Goal: Task Accomplishment & Management: Manage account settings

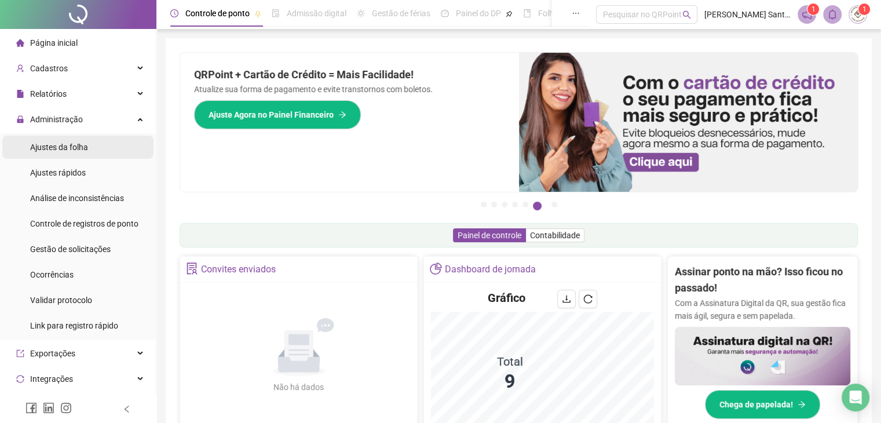
click at [55, 144] on span "Ajustes da folha" at bounding box center [59, 147] width 58 height 9
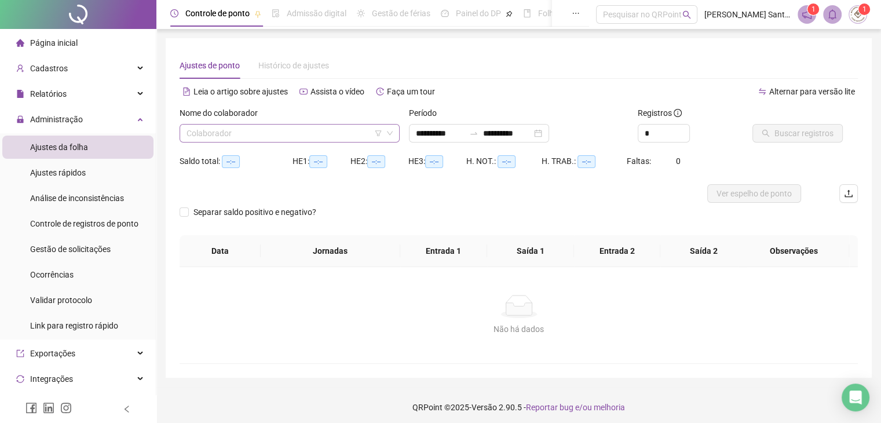
click at [185, 137] on div "Colaborador" at bounding box center [290, 133] width 220 height 19
type input "**********"
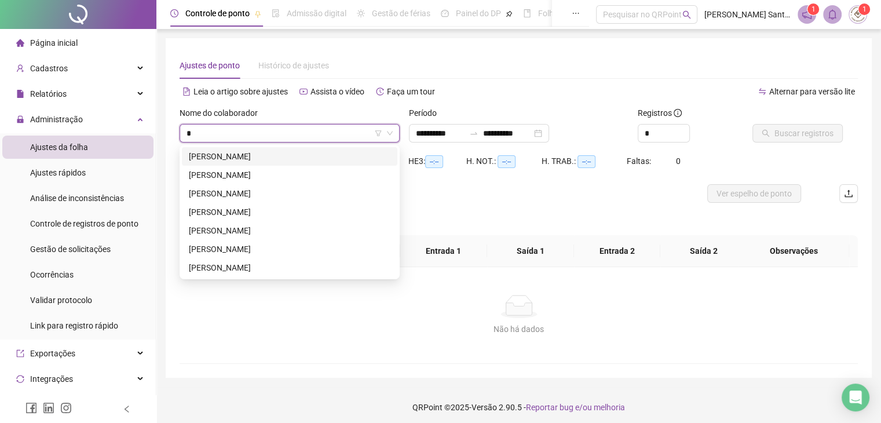
type input "**"
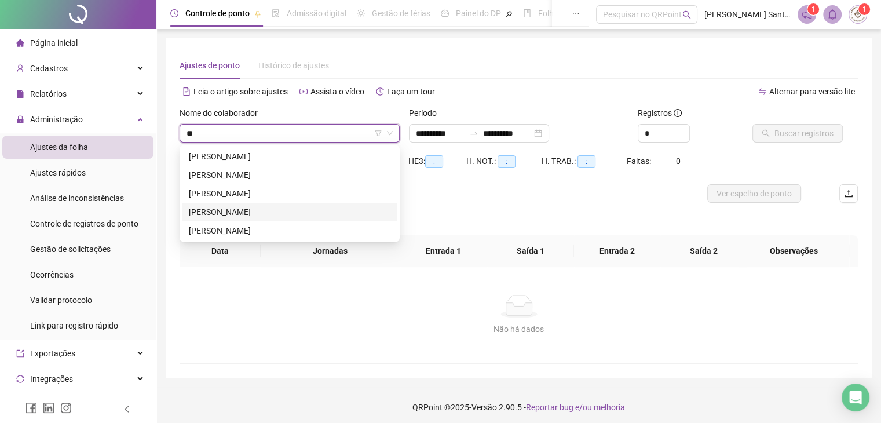
click at [231, 216] on div "[PERSON_NAME]" at bounding box center [290, 212] width 202 height 13
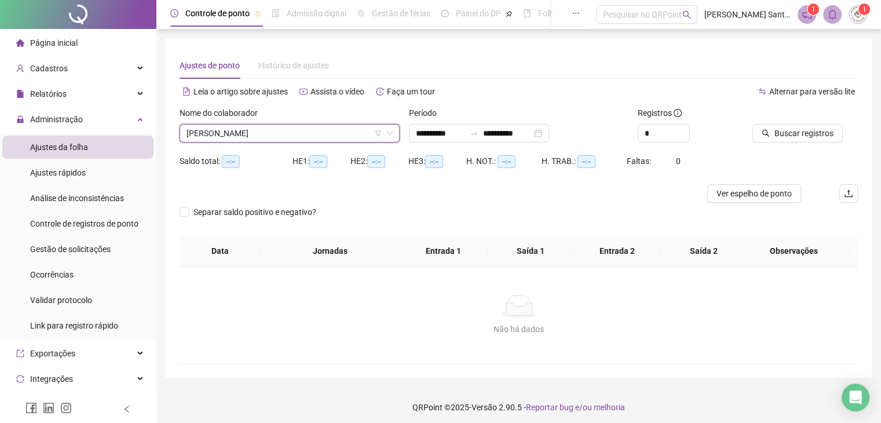
click at [816, 148] on div "Buscar registros" at bounding box center [805, 129] width 115 height 45
click at [808, 135] on span "Buscar registros" at bounding box center [804, 133] width 59 height 13
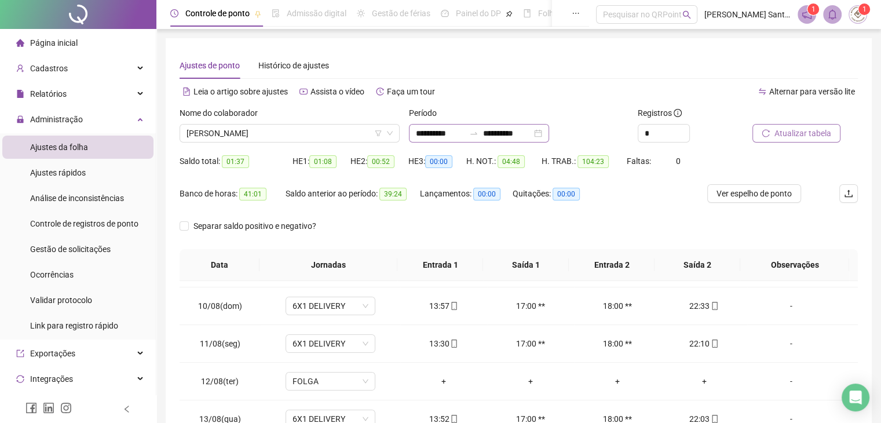
click at [515, 141] on div "**********" at bounding box center [479, 133] width 140 height 19
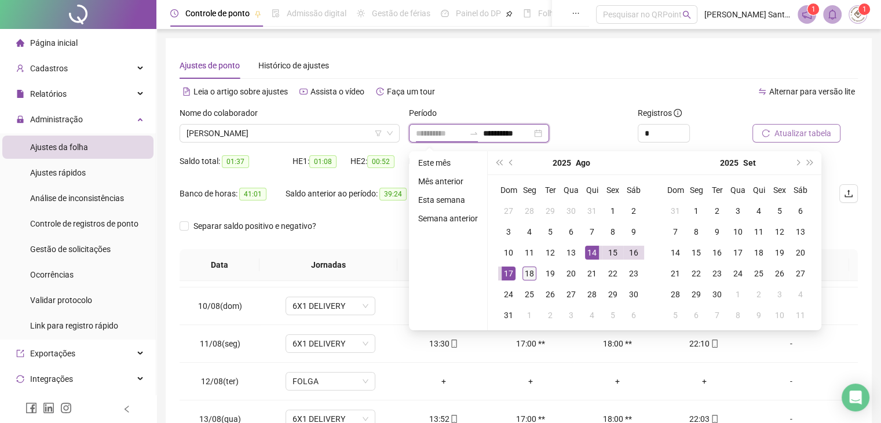
type input "**********"
click at [530, 269] on div "18" at bounding box center [530, 274] width 14 height 14
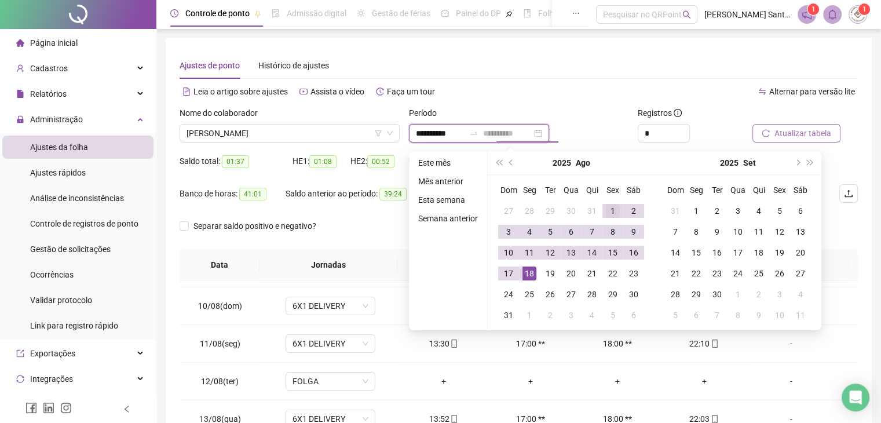
type input "**********"
click at [612, 205] on div "1" at bounding box center [613, 211] width 14 height 14
type input "**********"
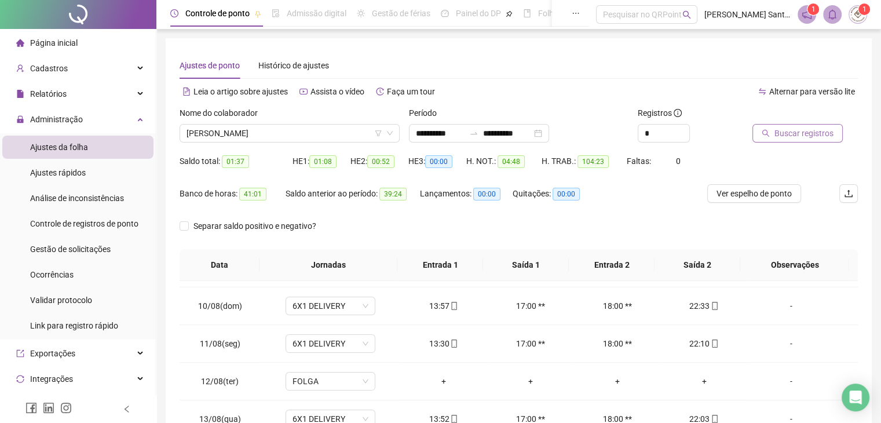
click at [802, 119] on div at bounding box center [791, 115] width 77 height 17
click at [804, 130] on span "Buscar registros" at bounding box center [804, 133] width 59 height 13
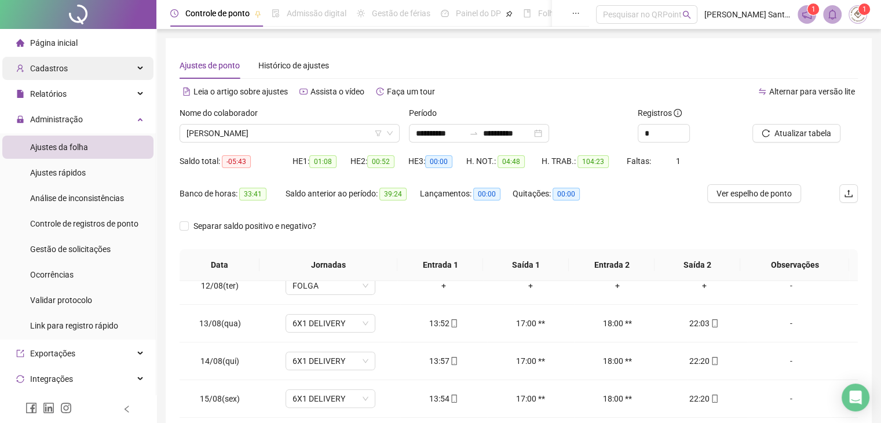
click at [70, 72] on div "Cadastros" at bounding box center [77, 68] width 151 height 23
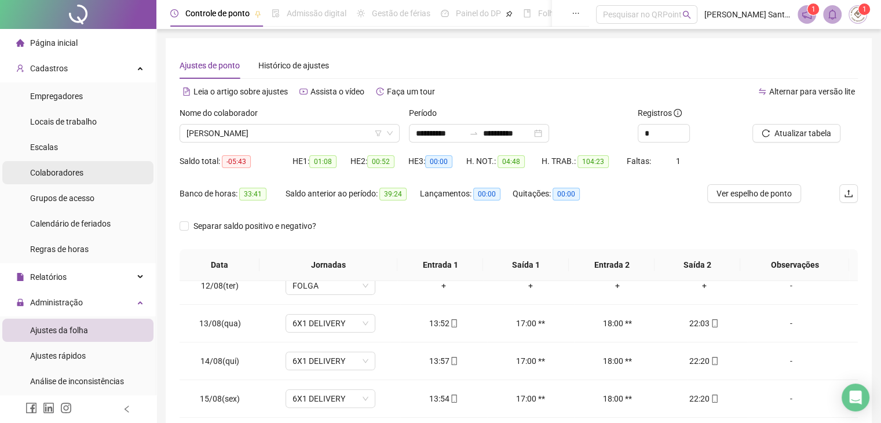
click at [96, 179] on li "Colaboradores" at bounding box center [77, 172] width 151 height 23
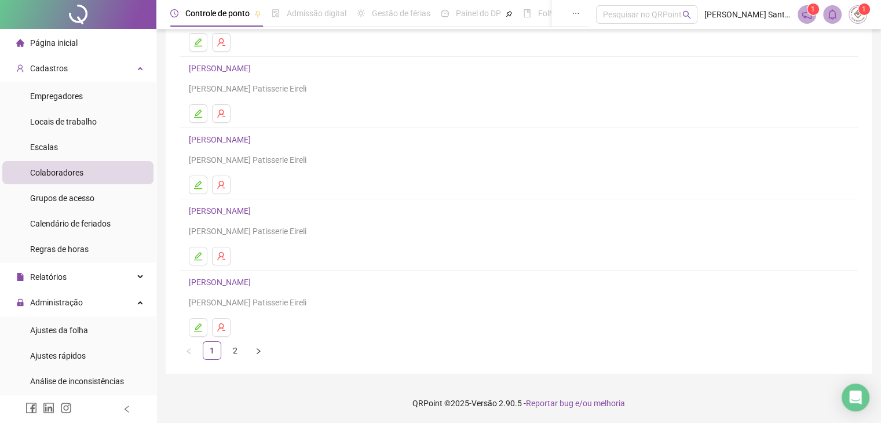
scroll to position [137, 0]
click at [214, 210] on link "[PERSON_NAME]" at bounding box center [221, 210] width 65 height 9
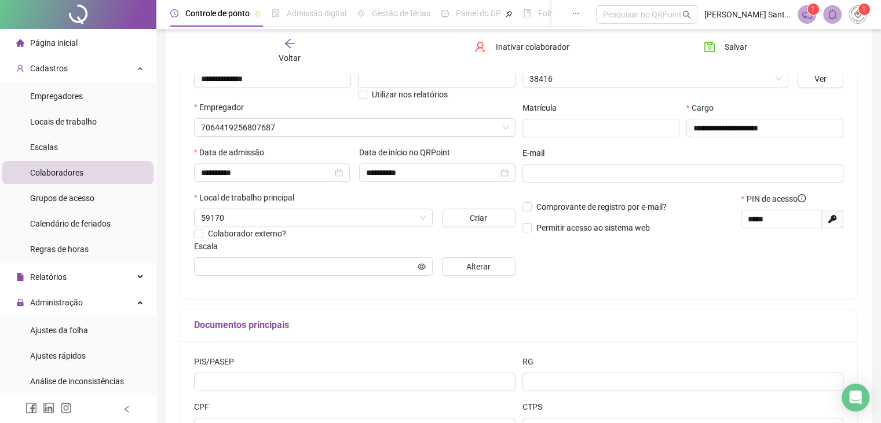
scroll to position [143, 0]
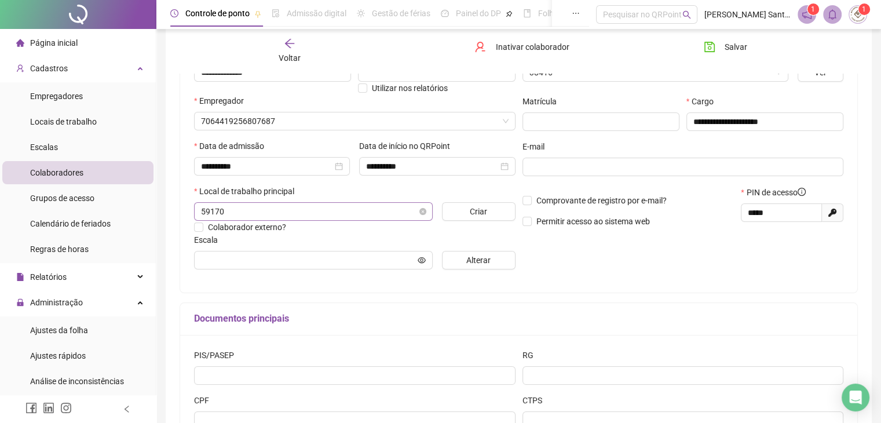
type input "**********"
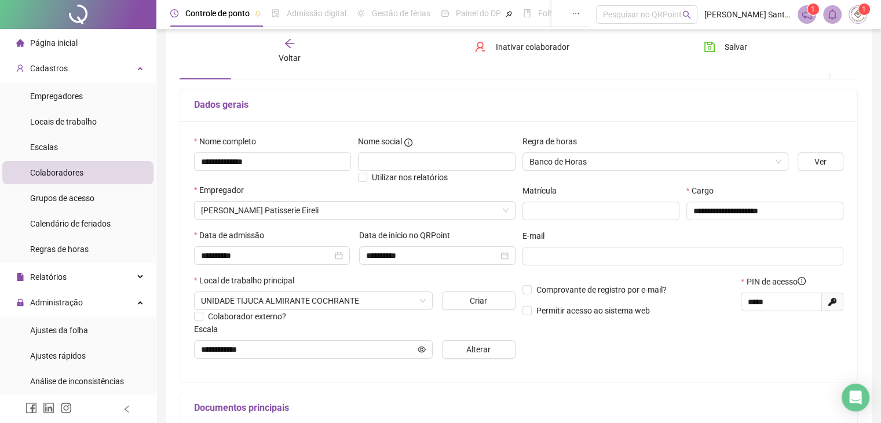
scroll to position [27, 0]
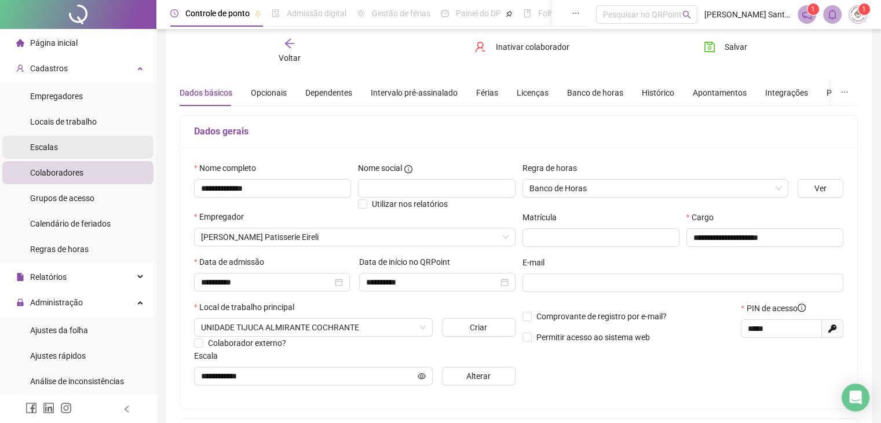
click at [72, 147] on li "Escalas" at bounding box center [77, 147] width 151 height 23
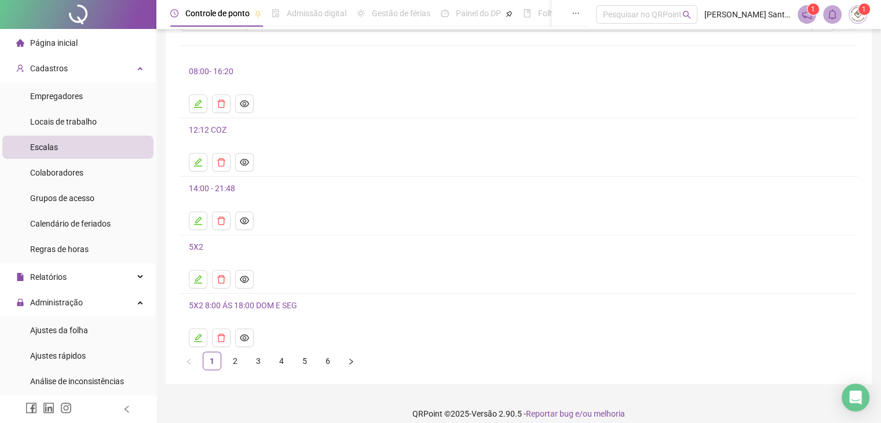
scroll to position [73, 0]
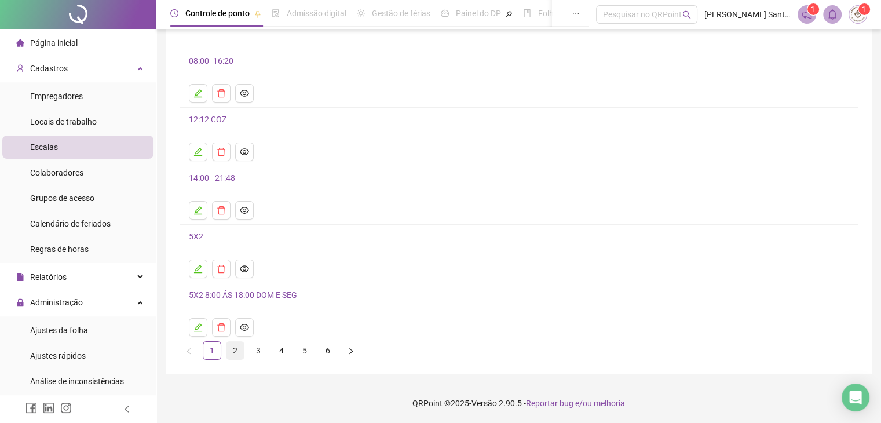
click at [240, 351] on link "2" at bounding box center [235, 350] width 17 height 17
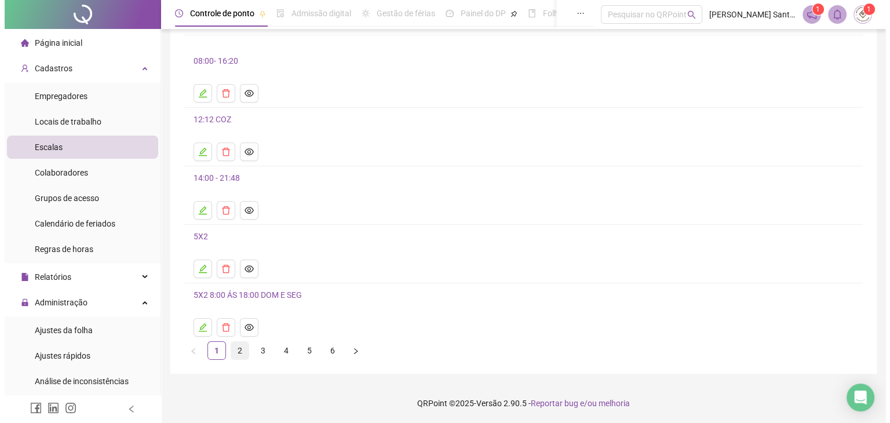
scroll to position [0, 0]
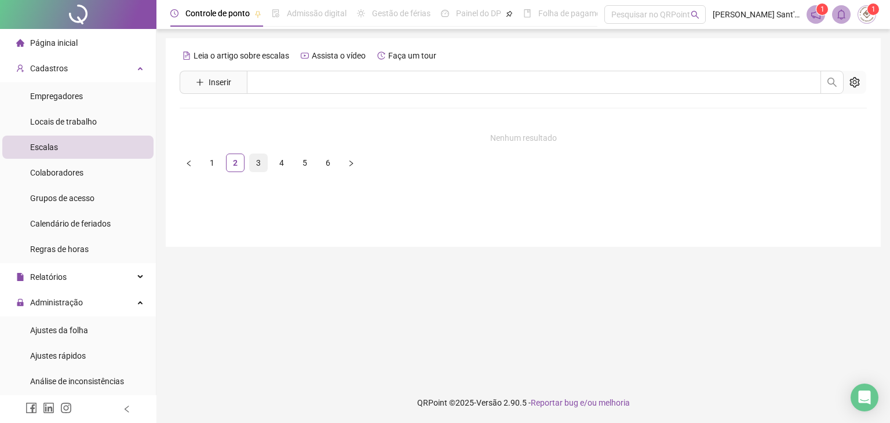
click at [255, 163] on link "3" at bounding box center [258, 162] width 17 height 17
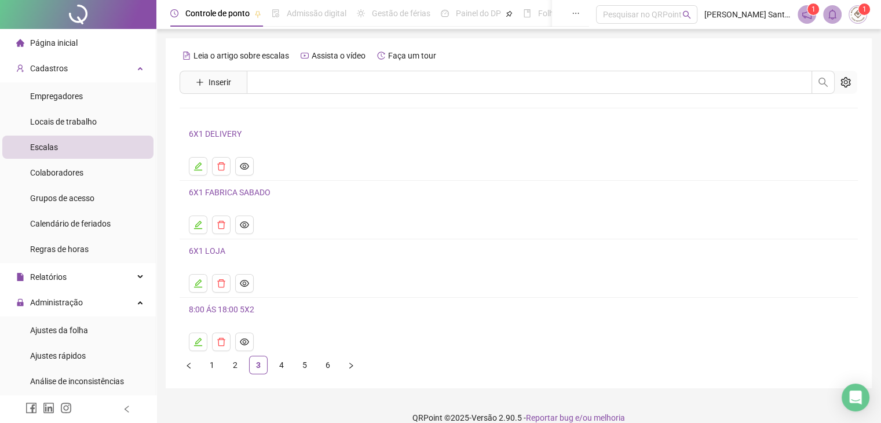
click at [228, 134] on link "6X1 DELIVERY" at bounding box center [215, 133] width 53 height 9
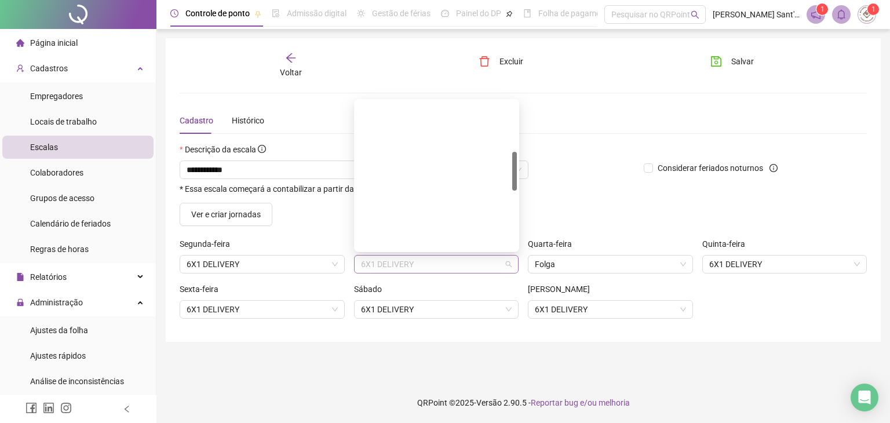
click at [484, 261] on span "6X1 DELIVERY" at bounding box center [436, 264] width 151 height 17
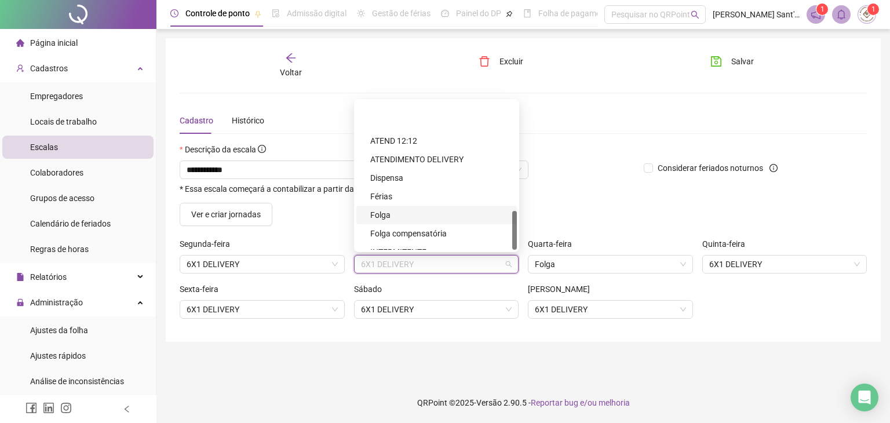
scroll to position [414, 0]
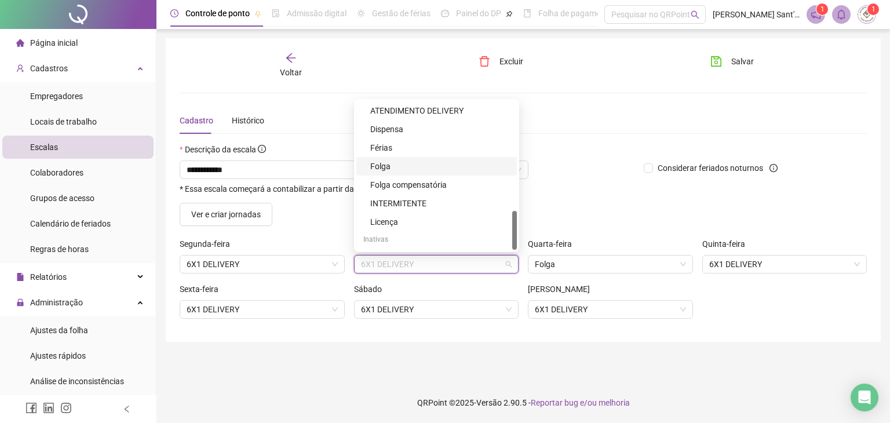
click at [387, 163] on div "Folga" at bounding box center [440, 166] width 140 height 13
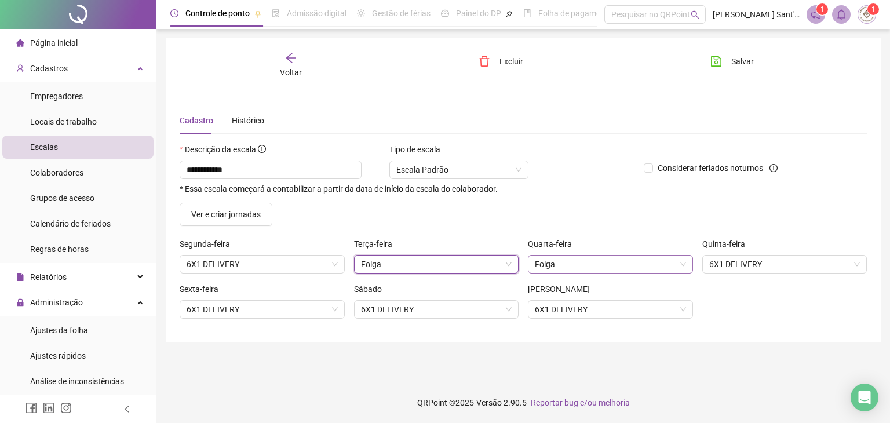
click at [541, 265] on span "Folga" at bounding box center [610, 264] width 151 height 17
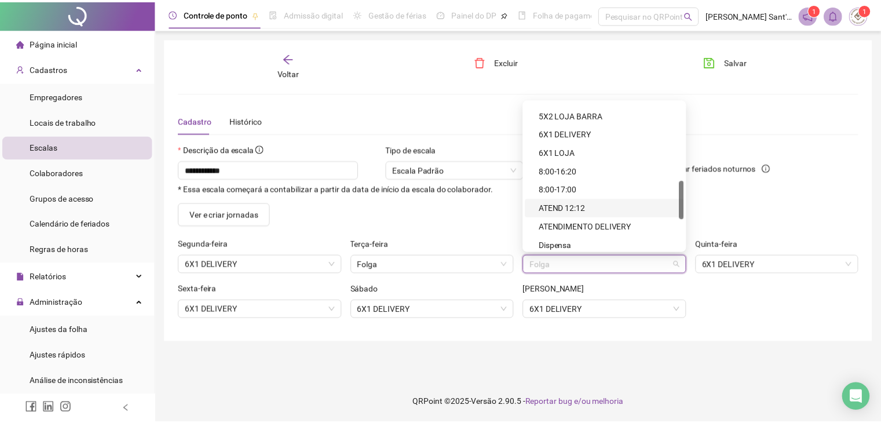
scroll to position [240, 0]
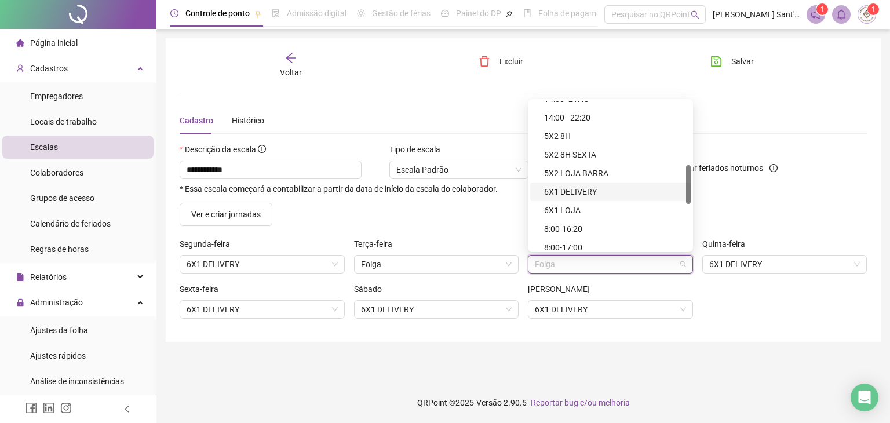
click at [582, 188] on div "6X1 DELIVERY" at bounding box center [614, 191] width 140 height 13
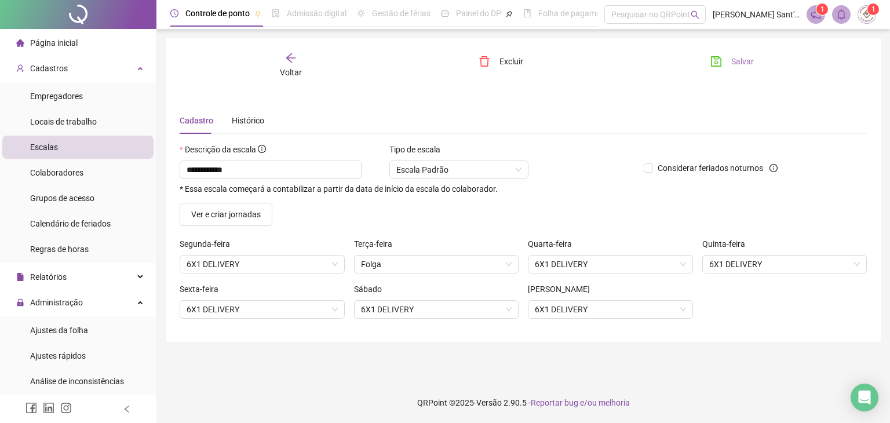
click at [742, 56] on span "Salvar" at bounding box center [742, 61] width 23 height 13
click at [556, 111] on div "Cadastro Histórico" at bounding box center [523, 120] width 687 height 27
click at [292, 57] on icon "arrow-left" at bounding box center [291, 58] width 12 height 12
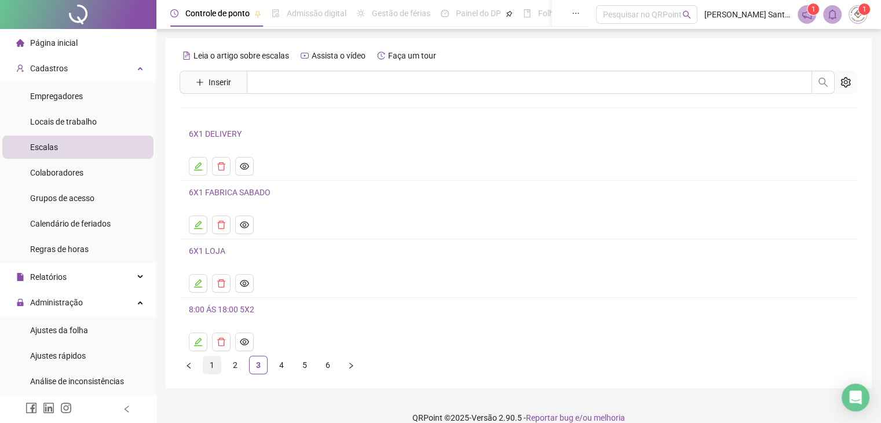
click at [213, 369] on link "1" at bounding box center [211, 364] width 17 height 17
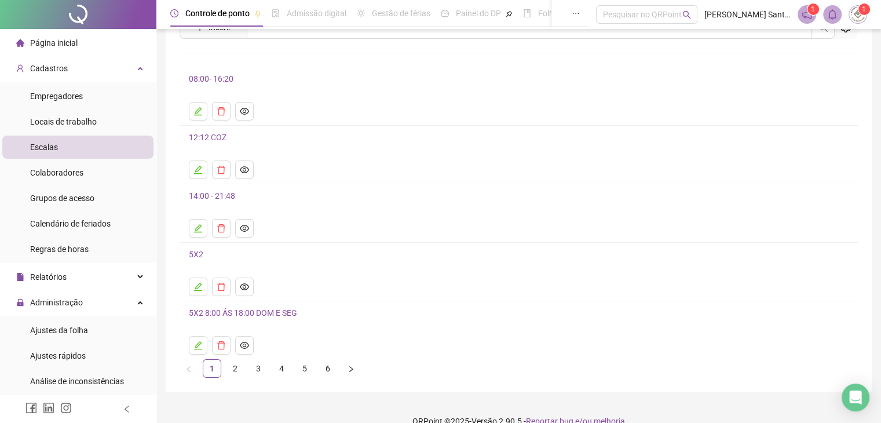
scroll to position [58, 0]
click at [230, 370] on link "2" at bounding box center [235, 365] width 17 height 17
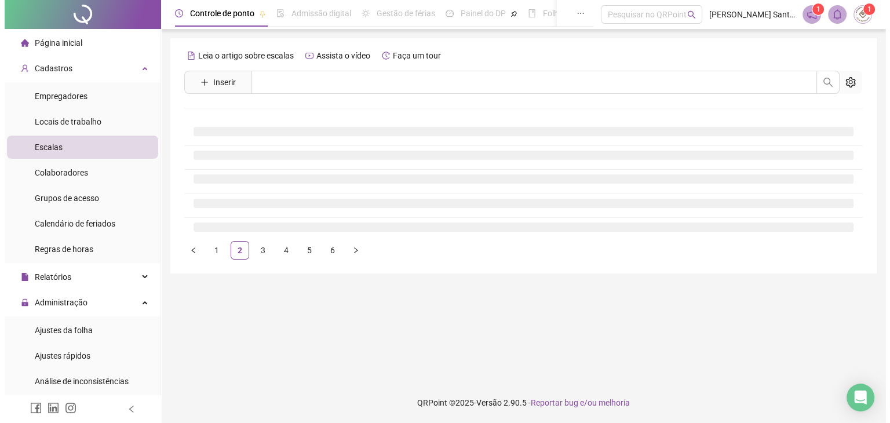
scroll to position [0, 0]
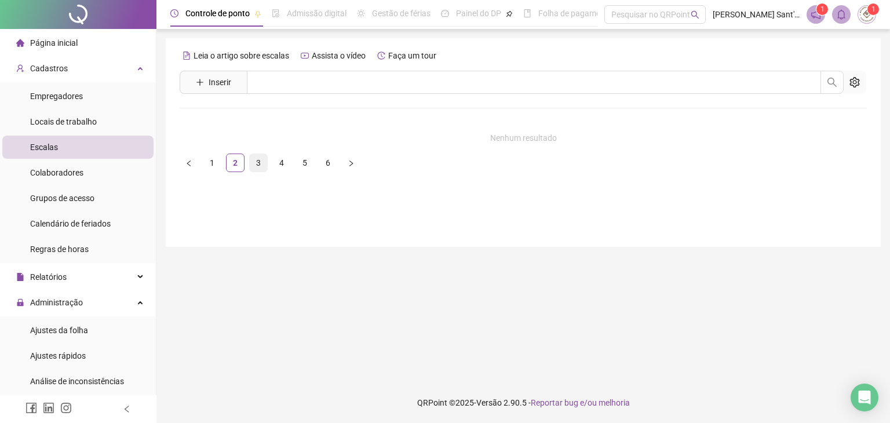
click at [257, 169] on link "3" at bounding box center [258, 162] width 17 height 17
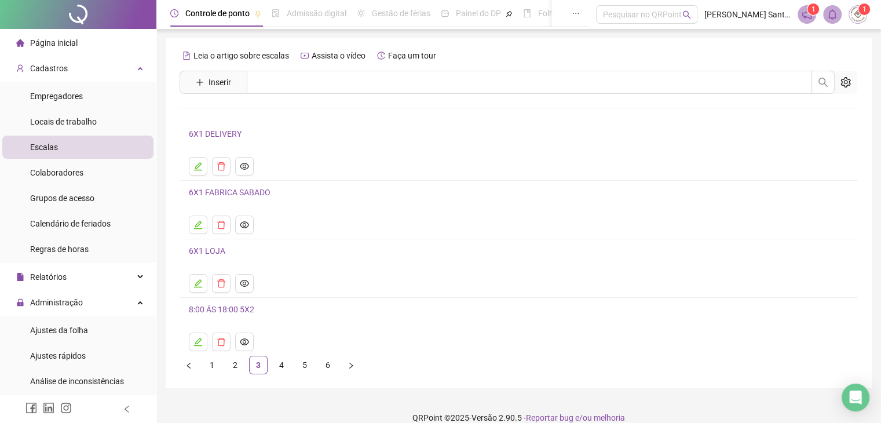
click at [215, 252] on link "6X1 LOJA" at bounding box center [207, 250] width 37 height 9
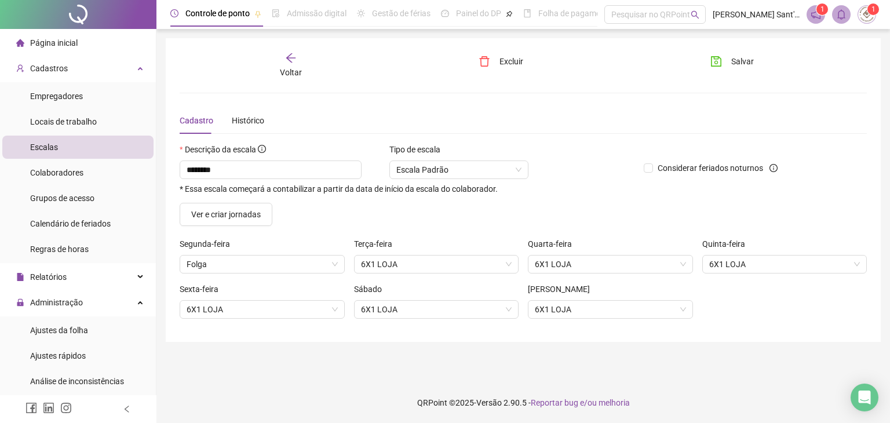
click at [298, 69] on span "Voltar" at bounding box center [291, 72] width 22 height 9
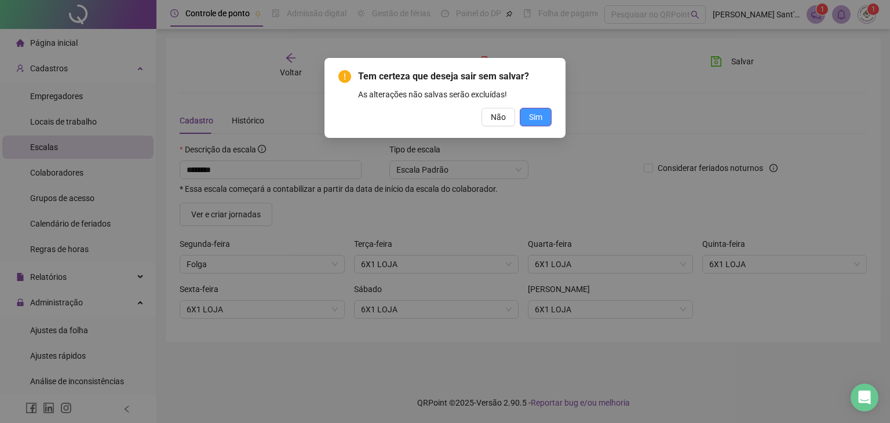
click at [540, 115] on span "Sim" at bounding box center [535, 117] width 13 height 13
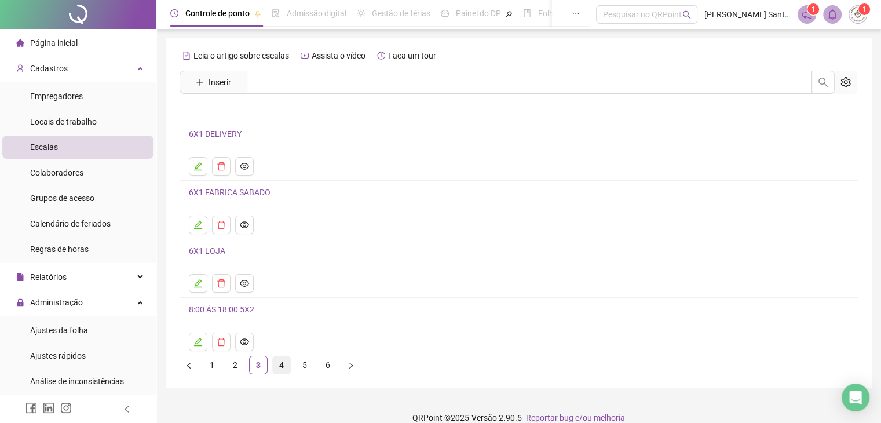
click at [283, 367] on link "4" at bounding box center [281, 364] width 17 height 17
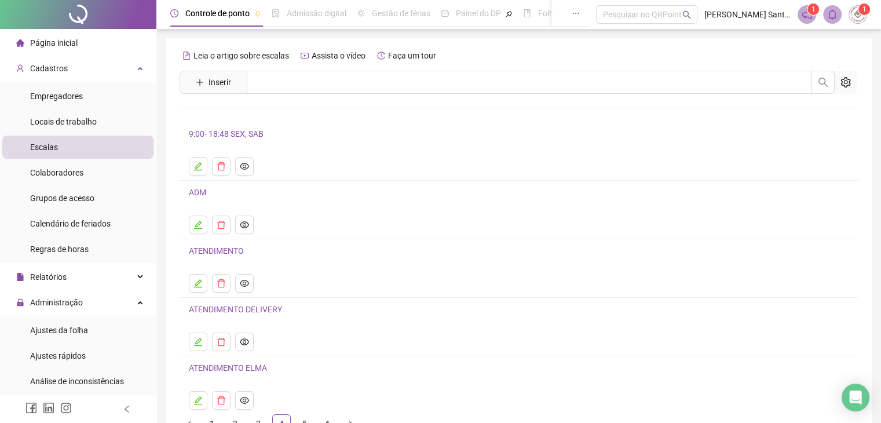
click at [274, 311] on link "ATENDIMENTO DELIVERY" at bounding box center [235, 309] width 93 height 9
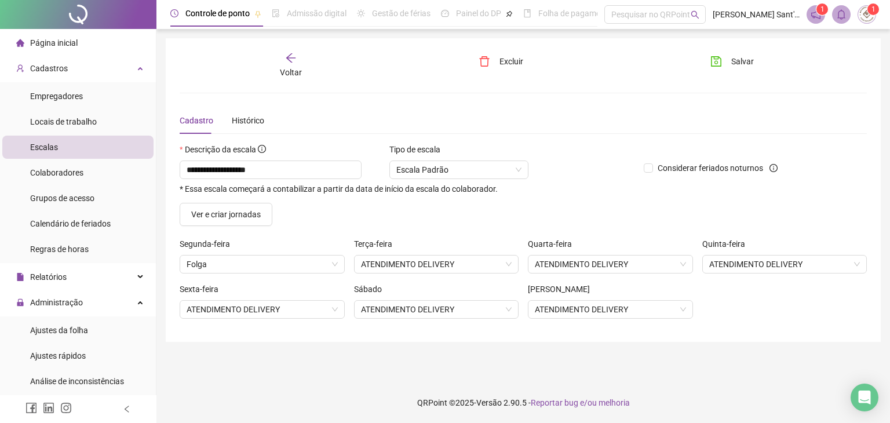
click at [297, 71] on span "Voltar" at bounding box center [291, 72] width 22 height 9
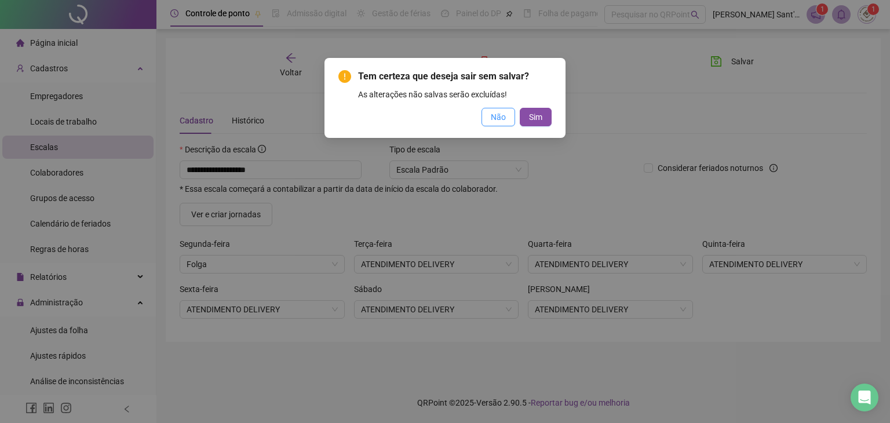
click at [510, 123] on button "Não" at bounding box center [499, 117] width 34 height 19
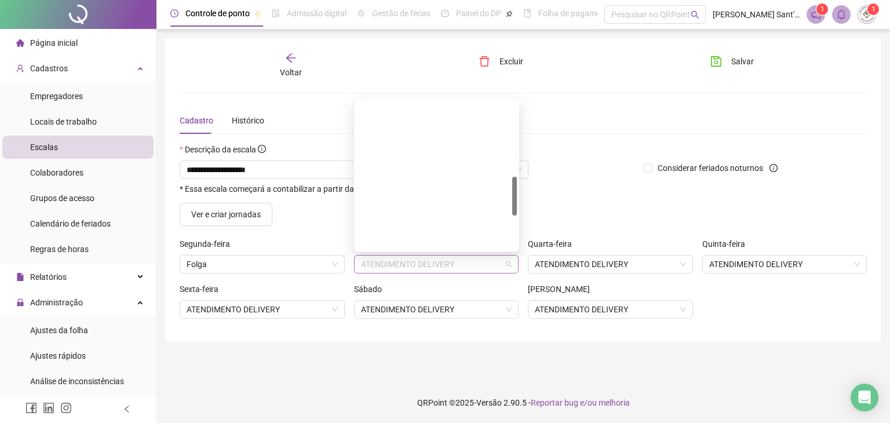
click at [517, 264] on div "ATENDIMENTO DELIVERY" at bounding box center [436, 264] width 165 height 19
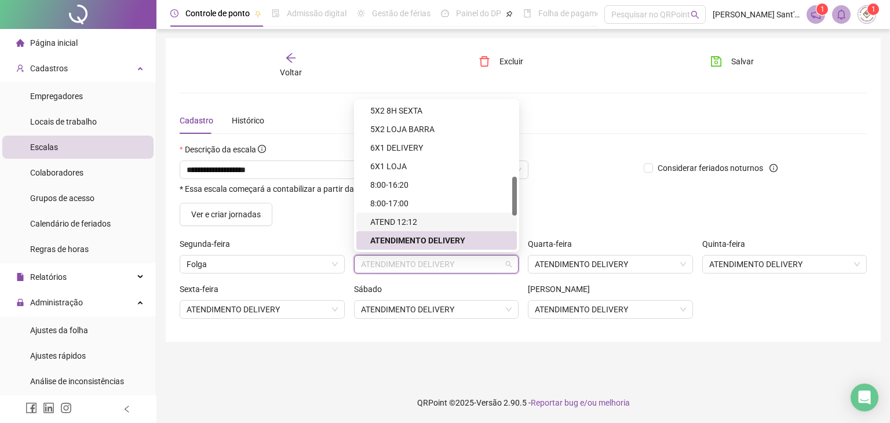
scroll to position [414, 0]
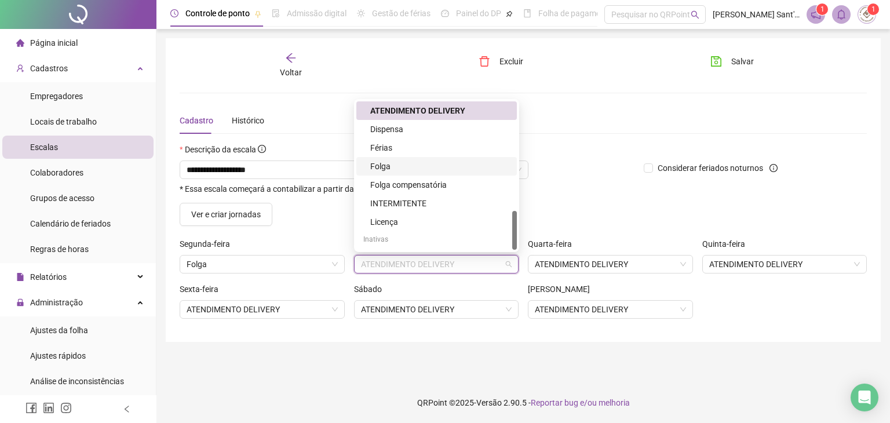
click at [387, 165] on div "Folga" at bounding box center [440, 166] width 140 height 13
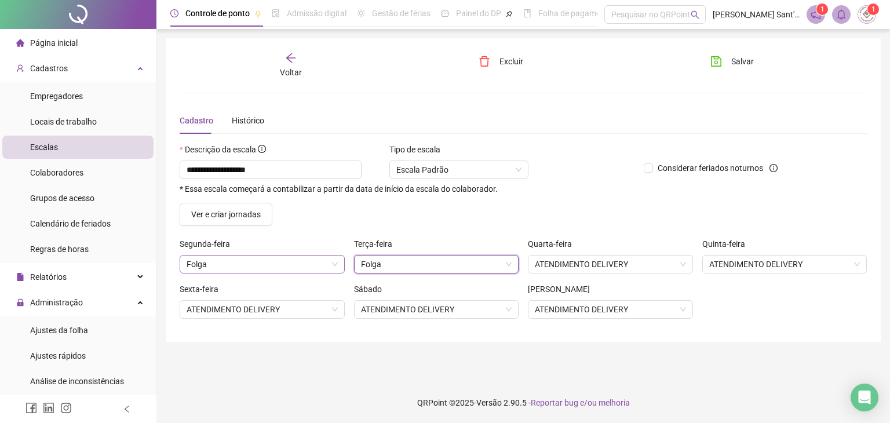
click at [298, 258] on span "Folga" at bounding box center [262, 264] width 151 height 17
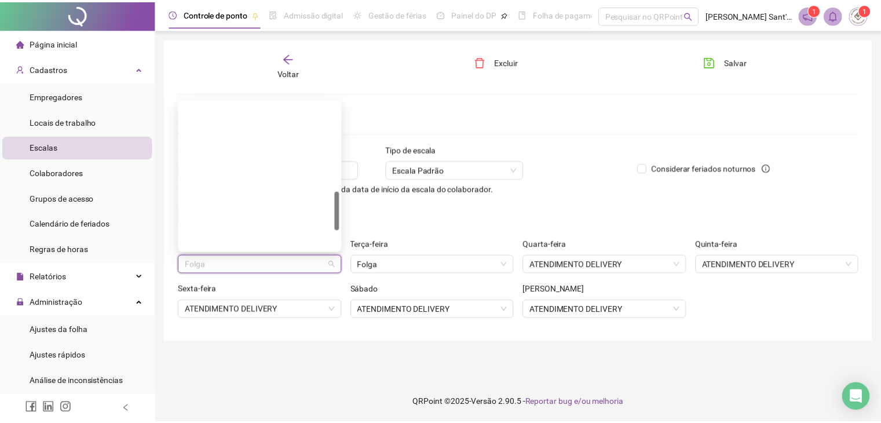
scroll to position [340, 0]
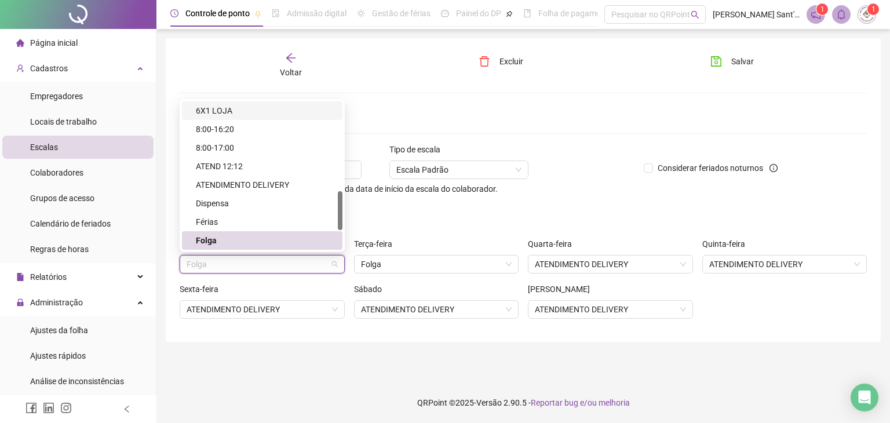
click at [238, 115] on div "6X1 LOJA" at bounding box center [266, 110] width 140 height 13
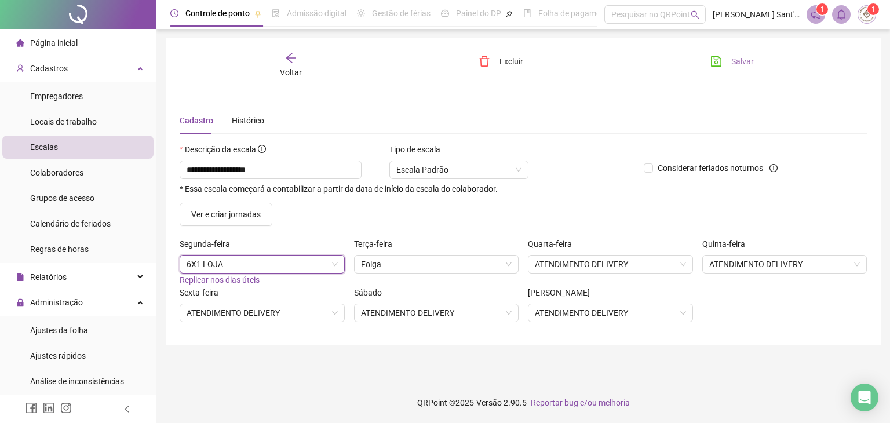
click at [730, 61] on button "Salvar" at bounding box center [732, 61] width 61 height 19
click at [297, 71] on span "Voltar" at bounding box center [291, 72] width 22 height 9
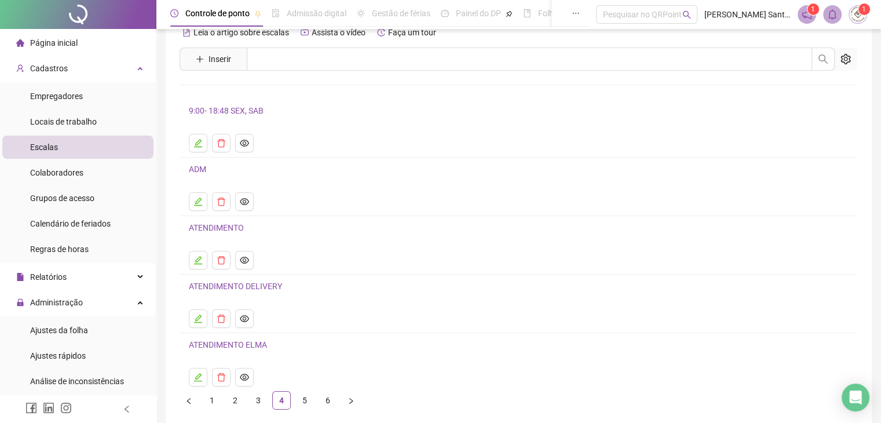
scroll to position [73, 0]
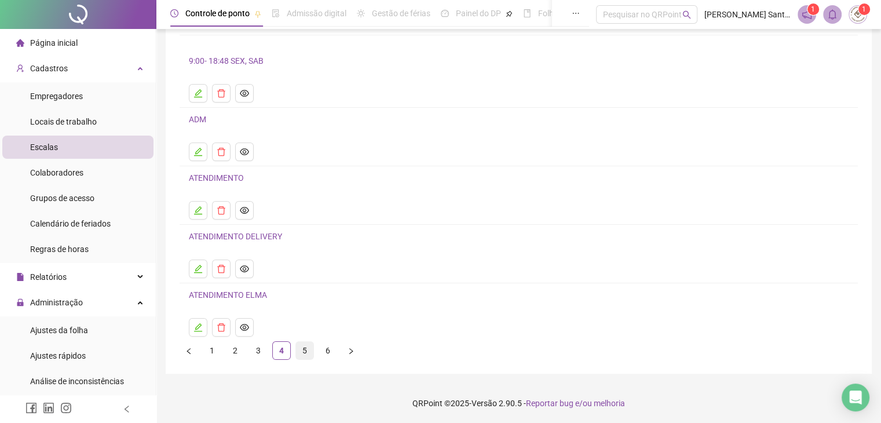
click at [308, 349] on link "5" at bounding box center [304, 350] width 17 height 17
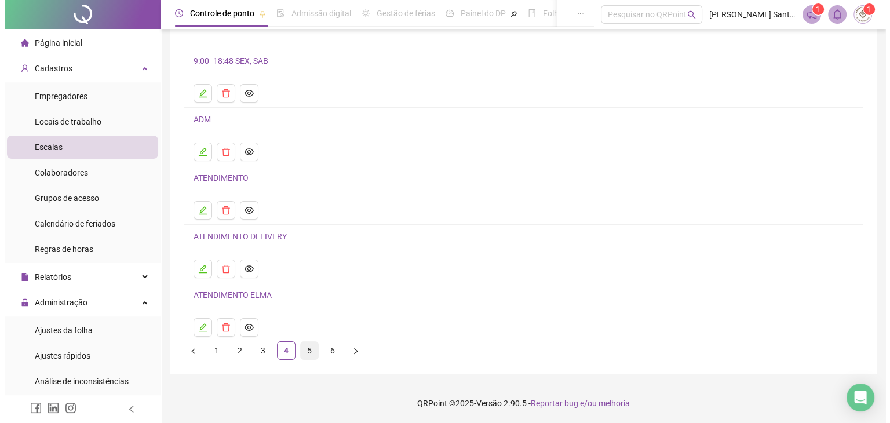
scroll to position [0, 0]
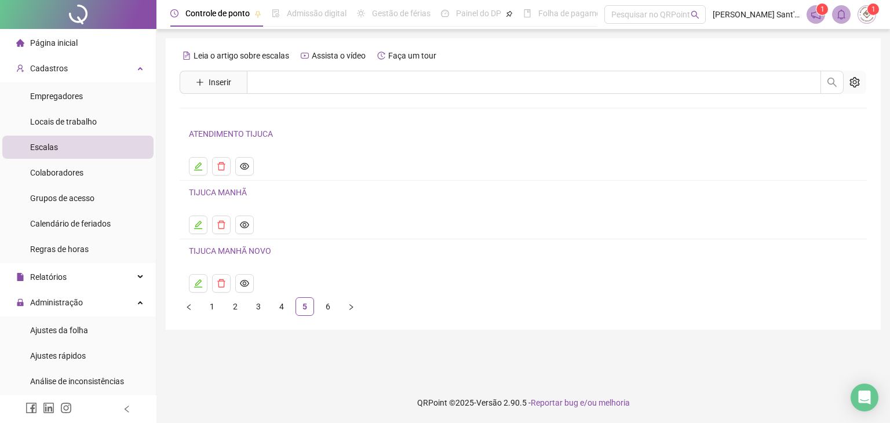
click at [257, 135] on link "ATENDIMENTO TIJUCA" at bounding box center [231, 133] width 84 height 9
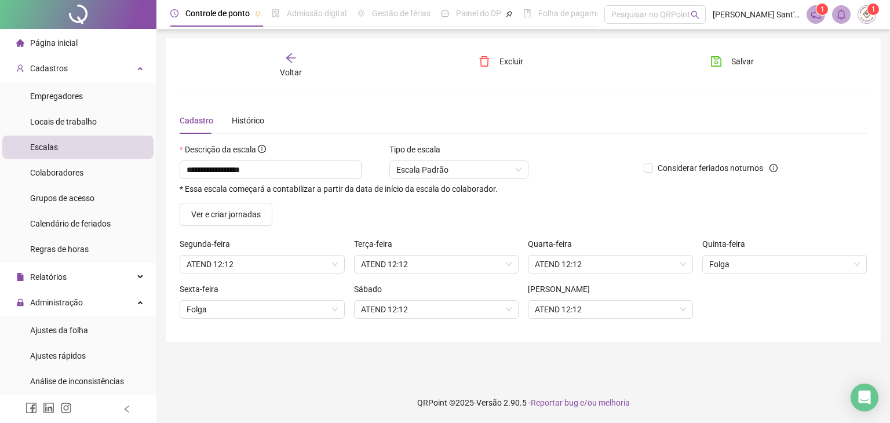
click at [293, 61] on icon "arrow-left" at bounding box center [291, 58] width 12 height 12
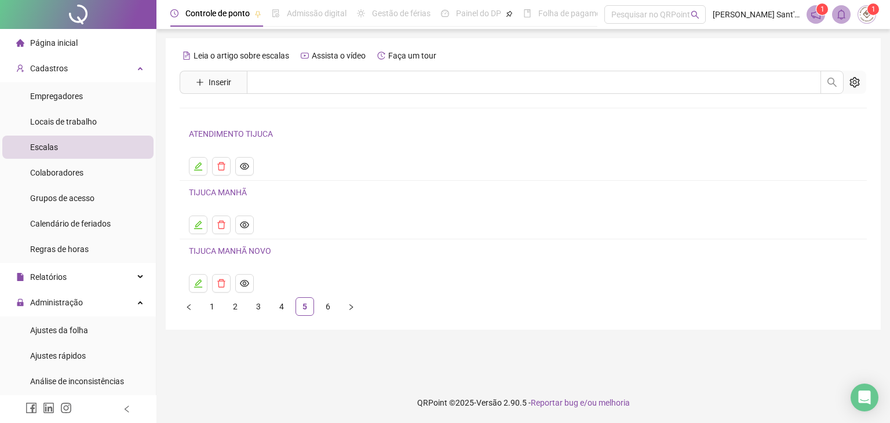
click at [242, 253] on link "TIJUCA MANHÃ NOVO" at bounding box center [230, 250] width 82 height 9
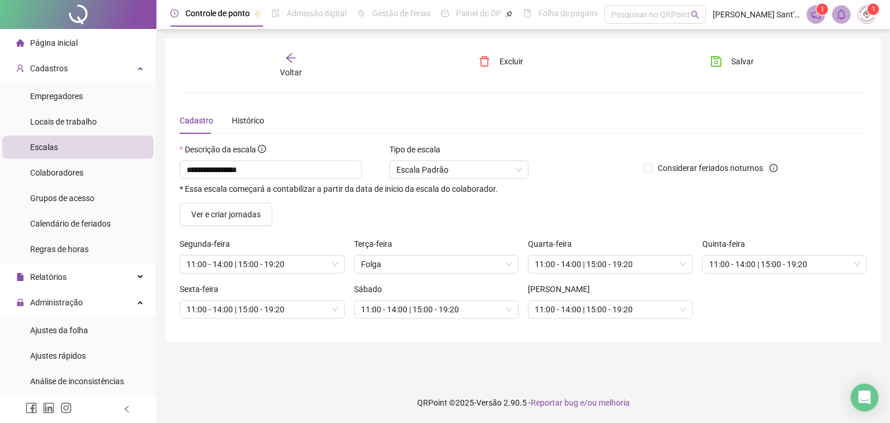
click at [290, 61] on icon "arrow-left" at bounding box center [290, 57] width 9 height 9
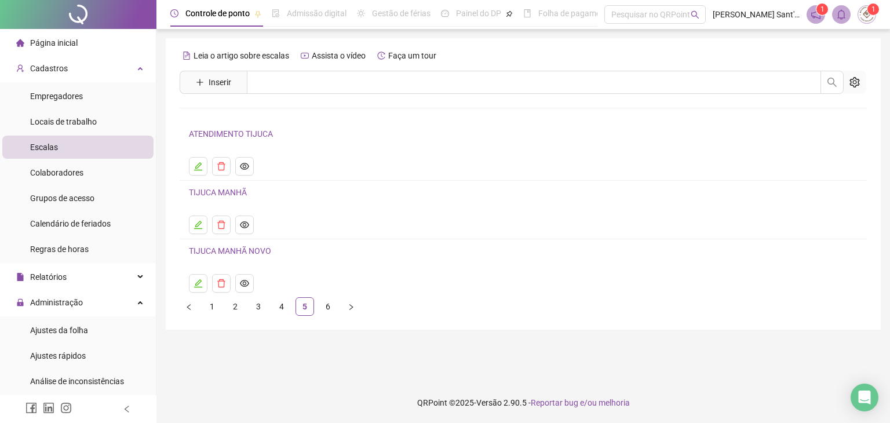
click at [234, 137] on link "ATENDIMENTO TIJUCA" at bounding box center [231, 133] width 84 height 9
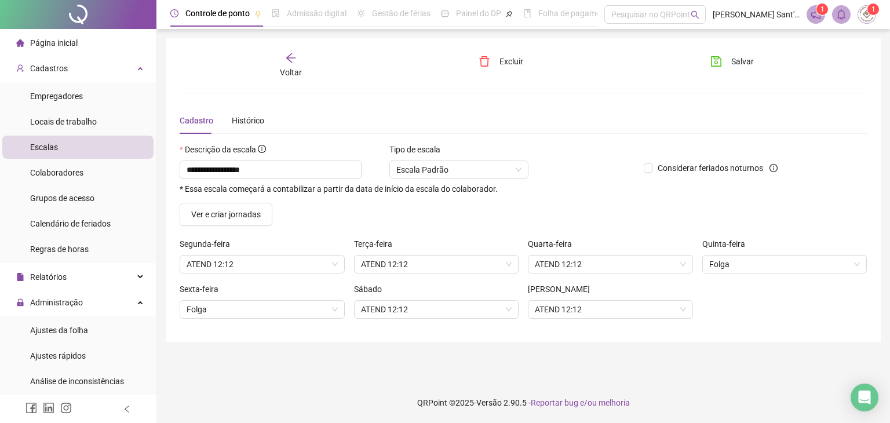
click at [294, 63] on icon "arrow-left" at bounding box center [291, 58] width 12 height 12
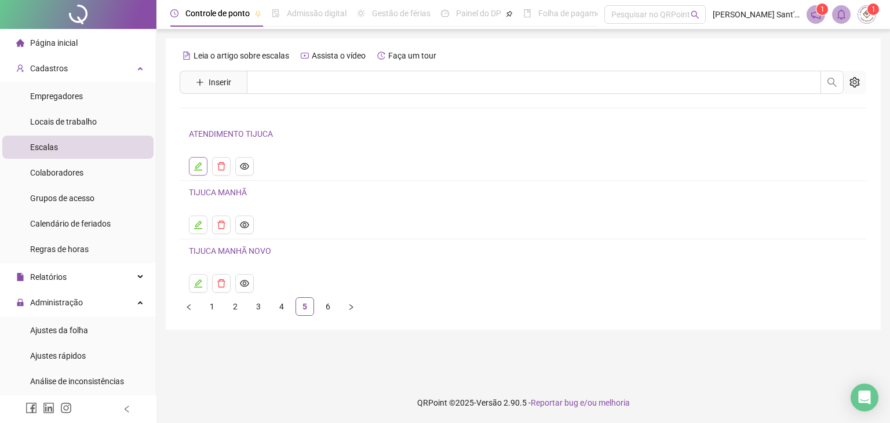
click at [197, 162] on icon "edit" at bounding box center [198, 166] width 9 height 9
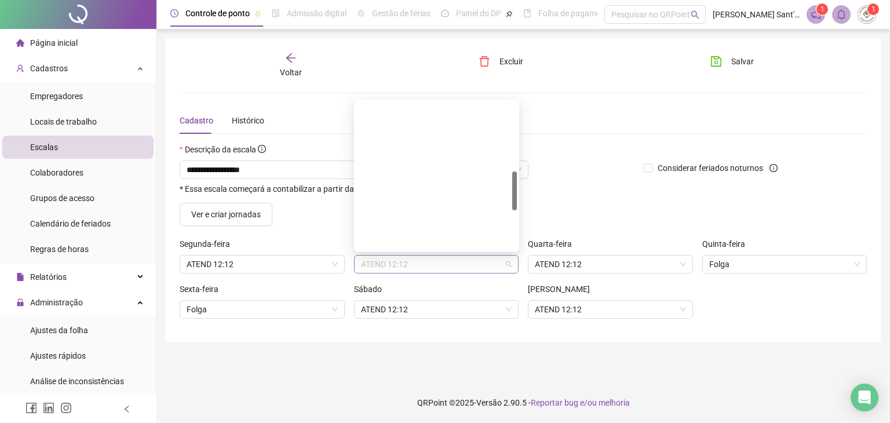
click at [381, 264] on span "ATEND 12:12" at bounding box center [436, 264] width 151 height 17
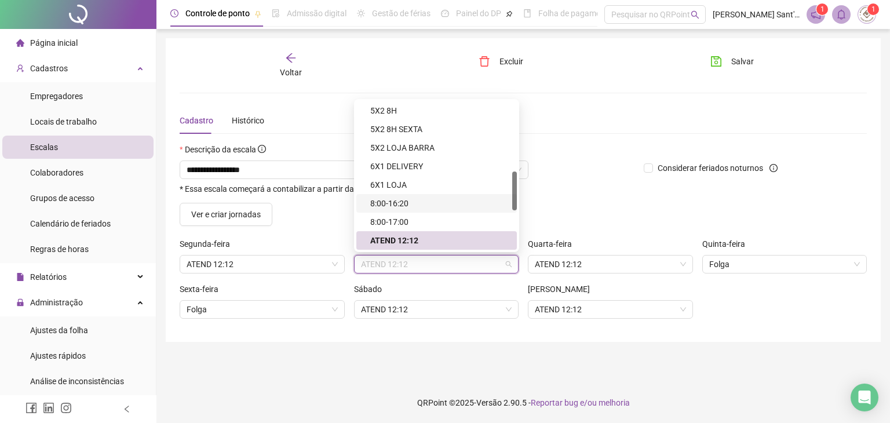
scroll to position [414, 0]
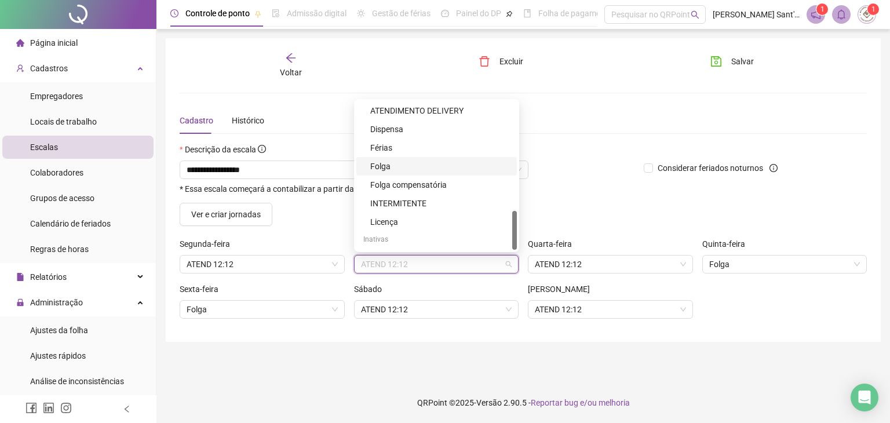
click at [393, 165] on div "Folga" at bounding box center [440, 166] width 140 height 13
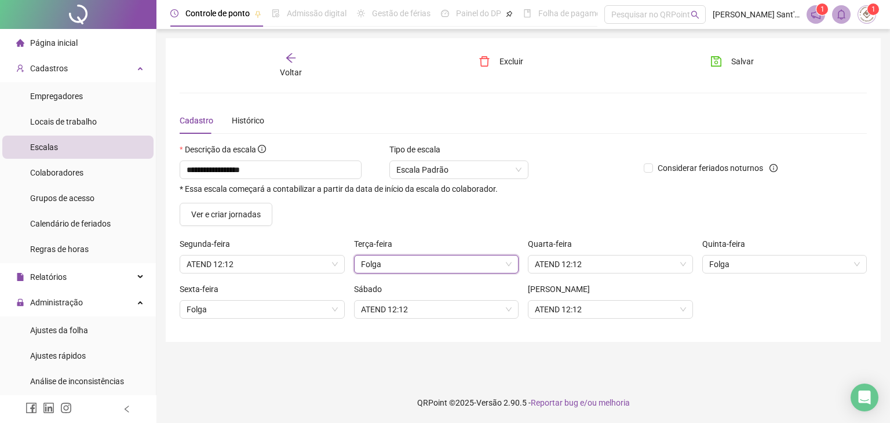
click at [733, 272] on div "Quinta-feira Folga" at bounding box center [785, 260] width 174 height 45
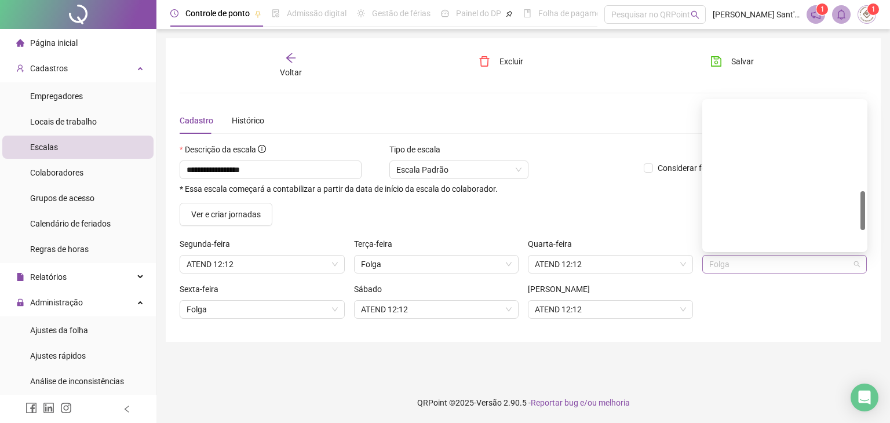
click at [731, 264] on span "Folga" at bounding box center [784, 264] width 151 height 17
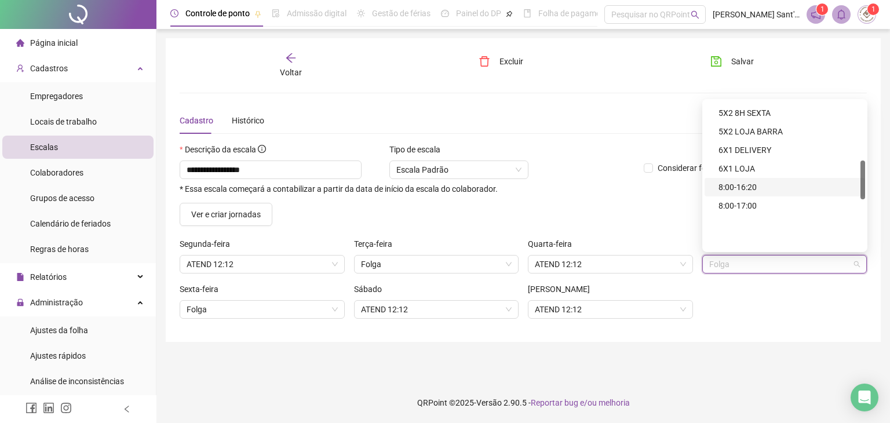
scroll to position [224, 0]
click at [763, 139] on div "14:00 - 22:20" at bounding box center [789, 134] width 140 height 13
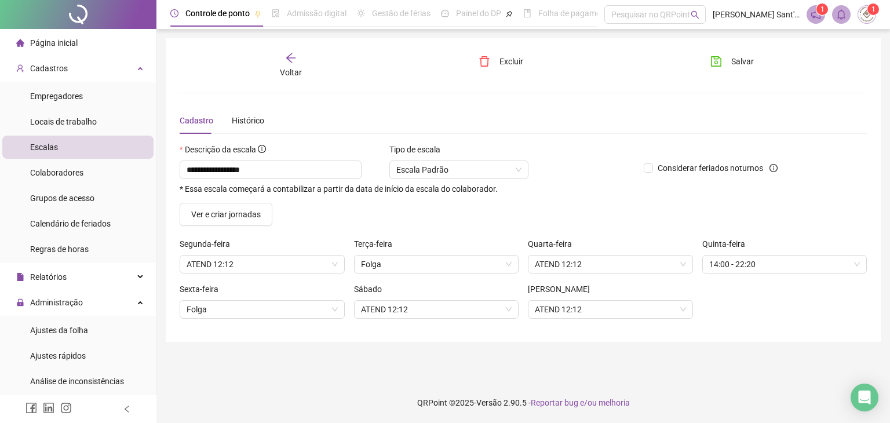
click at [303, 296] on div "Sexta-feira" at bounding box center [262, 291] width 165 height 17
click at [308, 309] on span "Folga" at bounding box center [262, 309] width 151 height 17
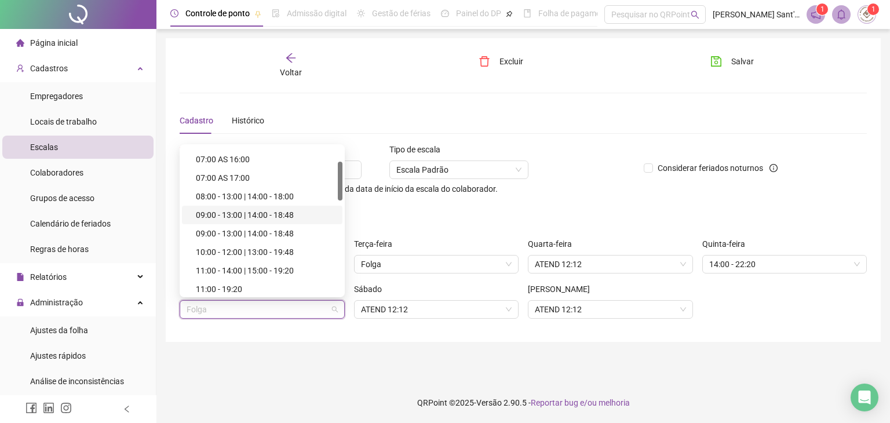
scroll to position [116, 0]
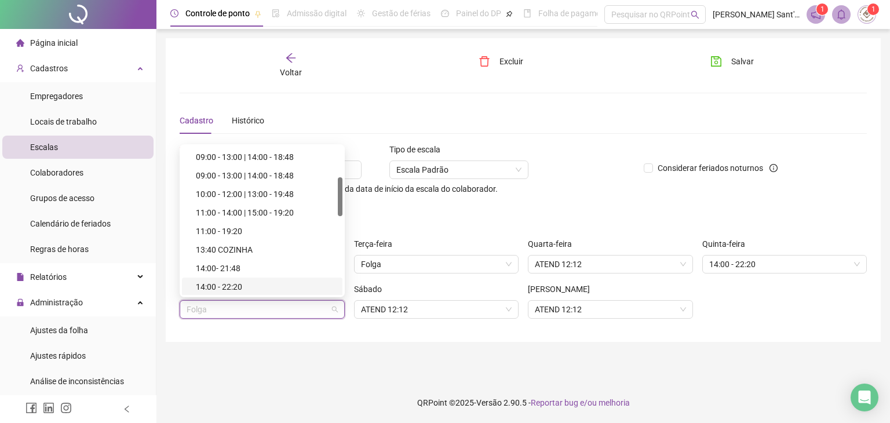
click at [233, 288] on div "14:00 - 22:20" at bounding box center [266, 287] width 140 height 13
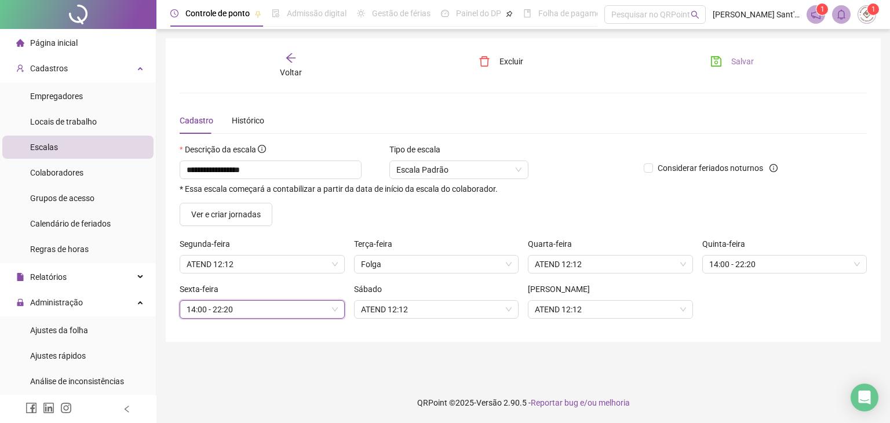
click at [738, 59] on span "Salvar" at bounding box center [742, 61] width 23 height 13
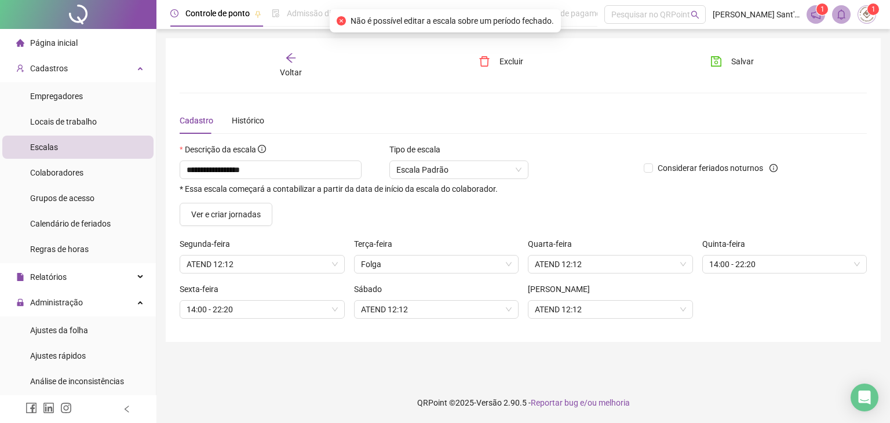
click at [293, 59] on icon "arrow-left" at bounding box center [291, 58] width 12 height 12
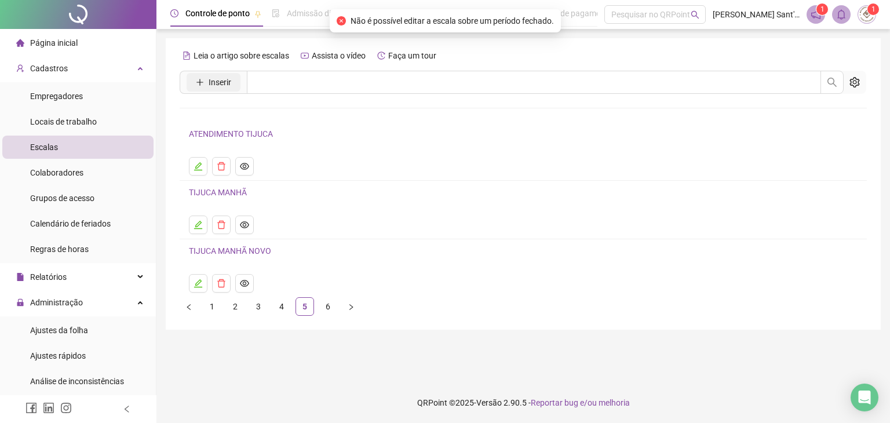
click at [214, 86] on span "Inserir" at bounding box center [220, 82] width 23 height 13
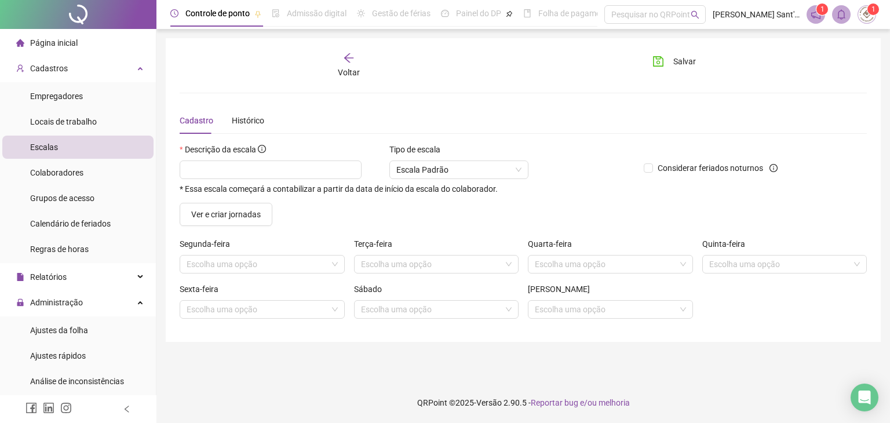
click at [303, 179] on div "* Essa escala começará a contabilizar a partir da data de início da escala do c…" at bounding box center [407, 177] width 455 height 33
click at [303, 172] on input "text" at bounding box center [271, 170] width 182 height 19
type input "**********"
click at [345, 121] on div "Cadastro Histórico" at bounding box center [523, 120] width 687 height 27
click at [281, 246] on div "Segunda-feira" at bounding box center [262, 246] width 165 height 17
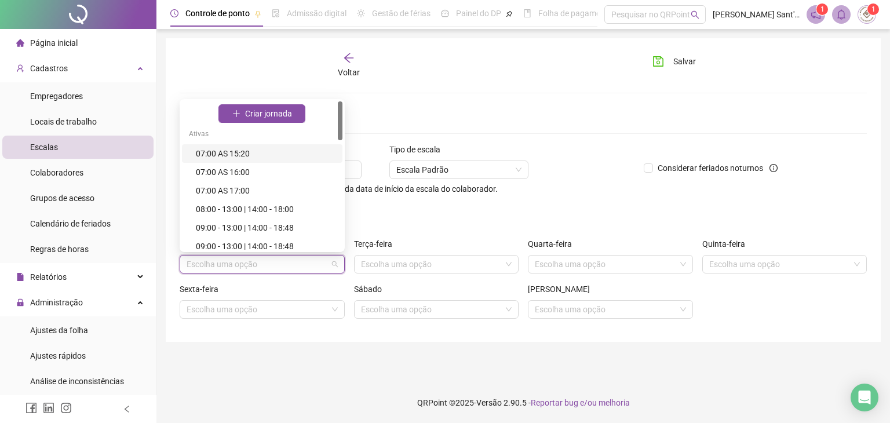
click at [278, 268] on input "search" at bounding box center [257, 264] width 141 height 17
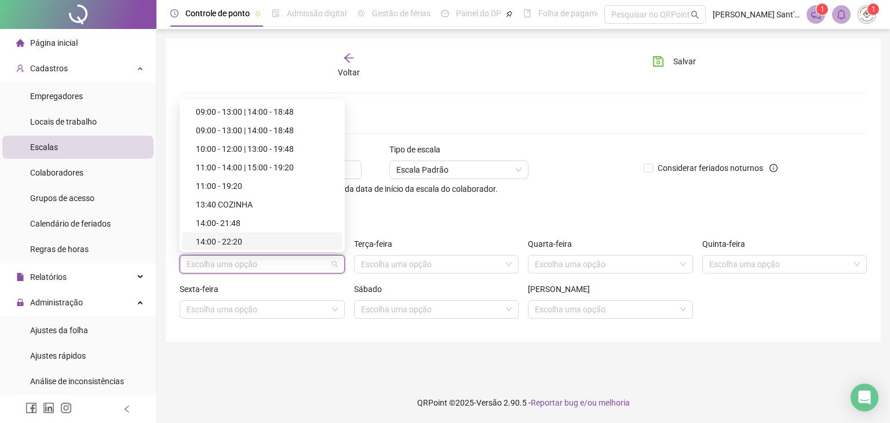
click at [249, 242] on div "14:00 - 22:20" at bounding box center [266, 241] width 140 height 13
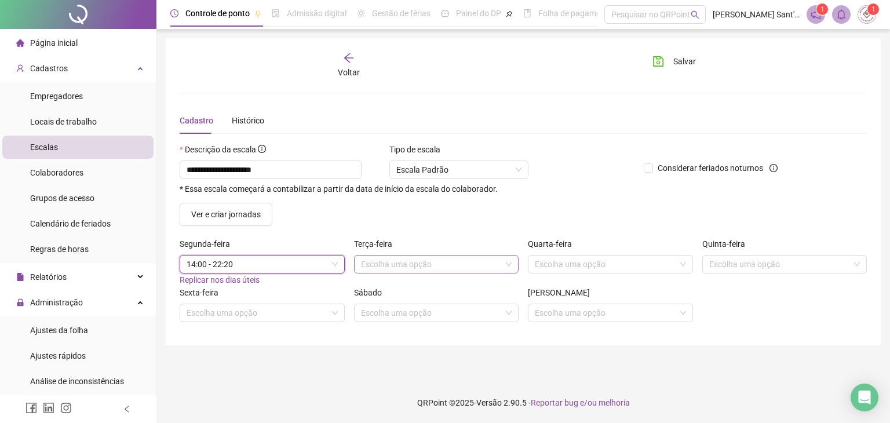
click at [426, 256] on input "search" at bounding box center [431, 264] width 141 height 17
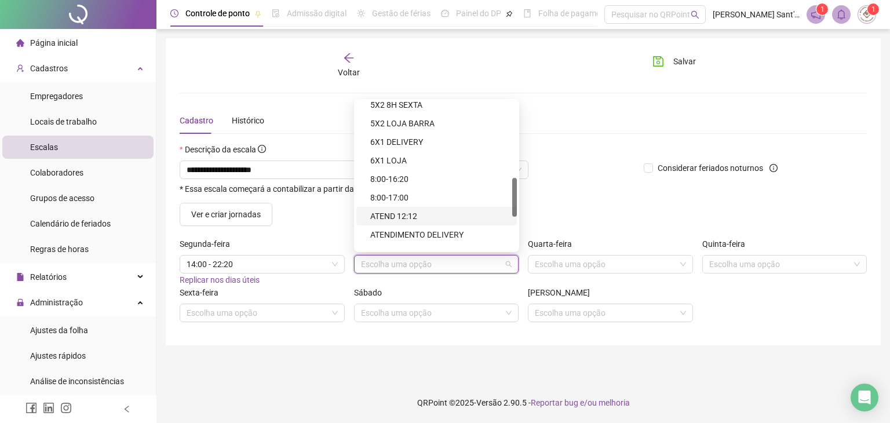
scroll to position [414, 0]
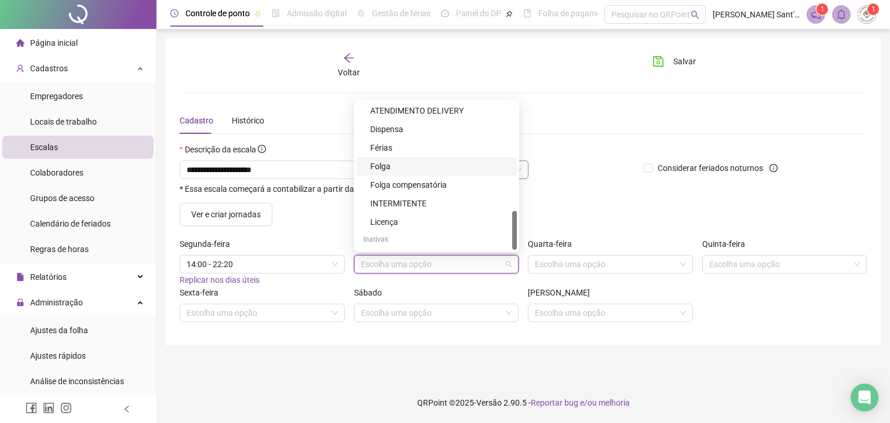
click at [390, 159] on div "Folga" at bounding box center [436, 166] width 161 height 19
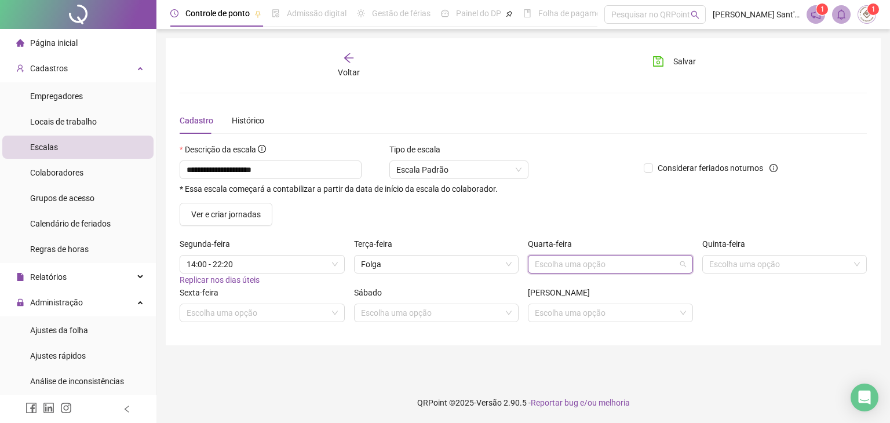
click at [584, 257] on input "search" at bounding box center [605, 264] width 141 height 17
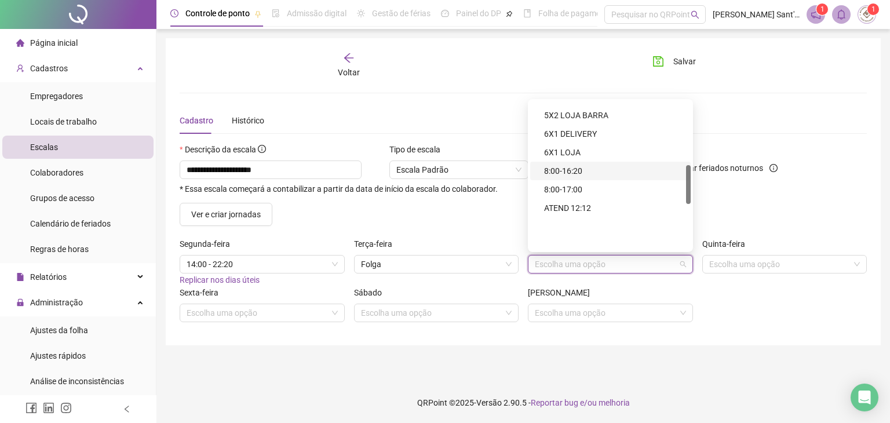
scroll to position [240, 0]
click at [584, 116] on div "14:00 - 22:20" at bounding box center [614, 117] width 140 height 13
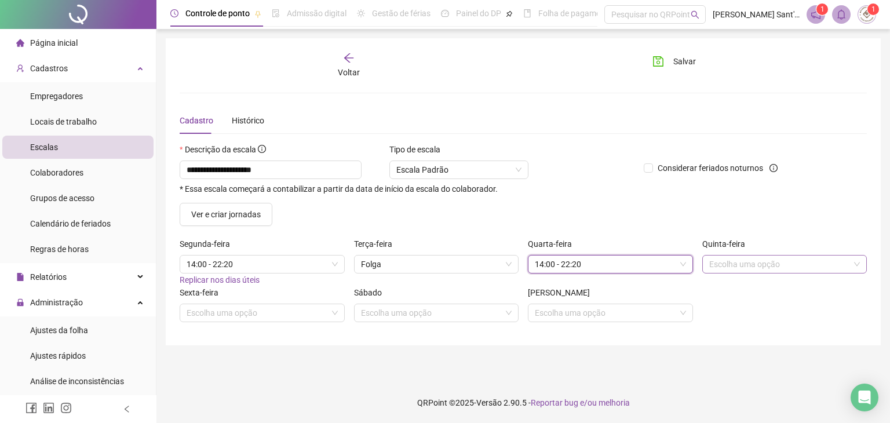
click at [785, 259] on input "search" at bounding box center [779, 264] width 141 height 17
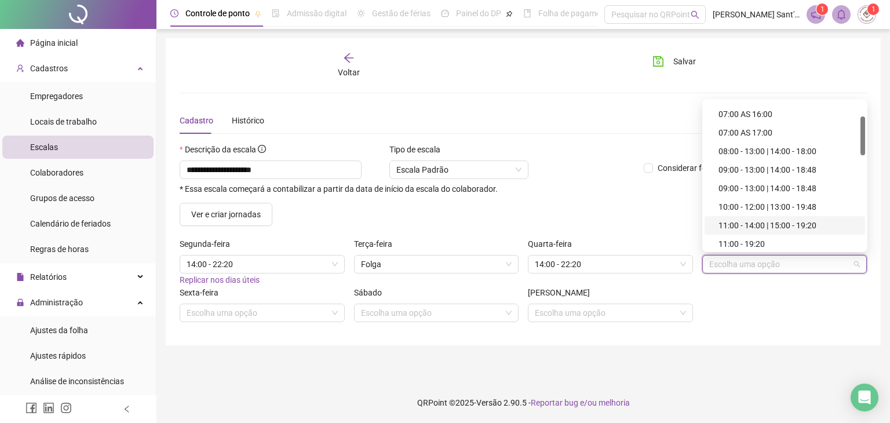
scroll to position [116, 0]
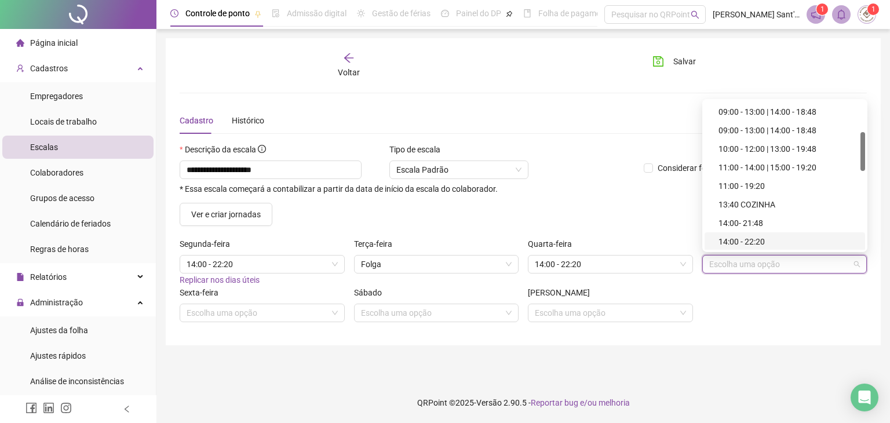
click at [762, 242] on div "14:00 - 22:20" at bounding box center [789, 241] width 140 height 13
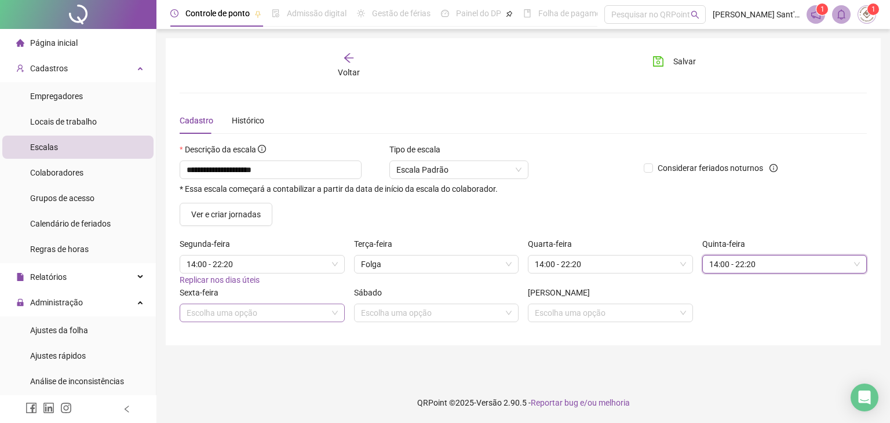
click at [288, 318] on input "search" at bounding box center [257, 312] width 141 height 17
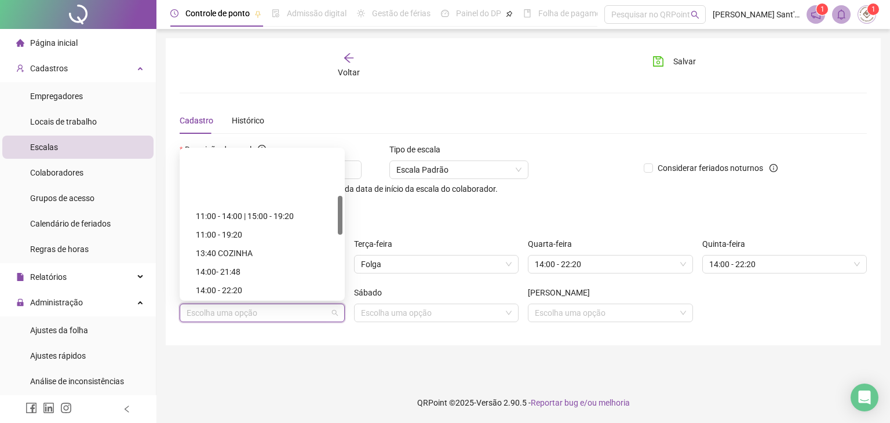
scroll to position [174, 0]
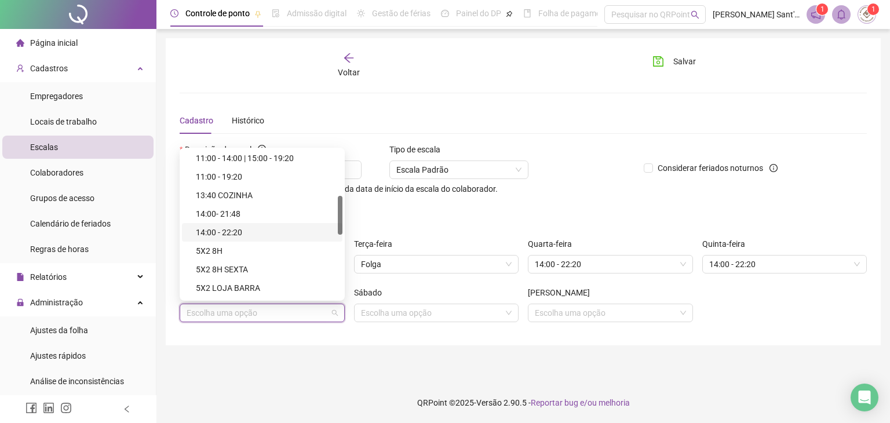
click at [250, 229] on div "14:00 - 22:20" at bounding box center [266, 232] width 140 height 13
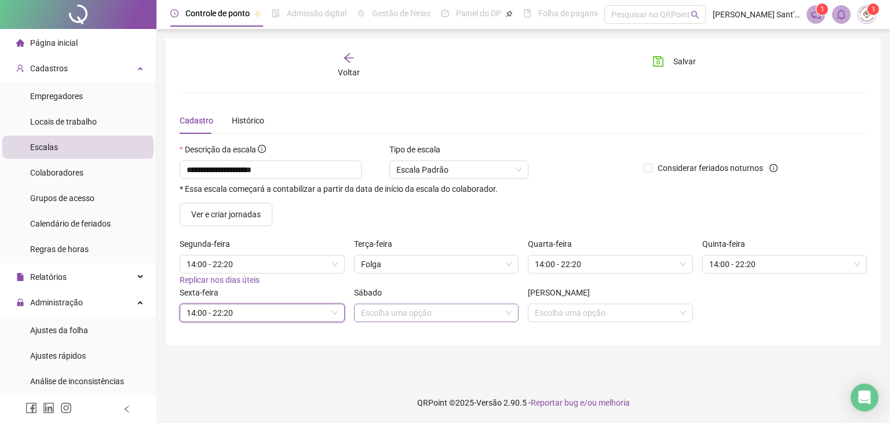
click at [406, 317] on input "search" at bounding box center [431, 312] width 141 height 17
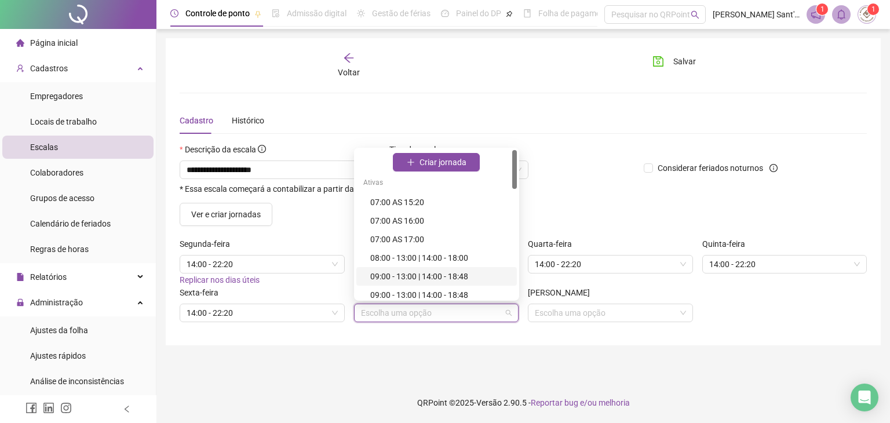
scroll to position [116, 0]
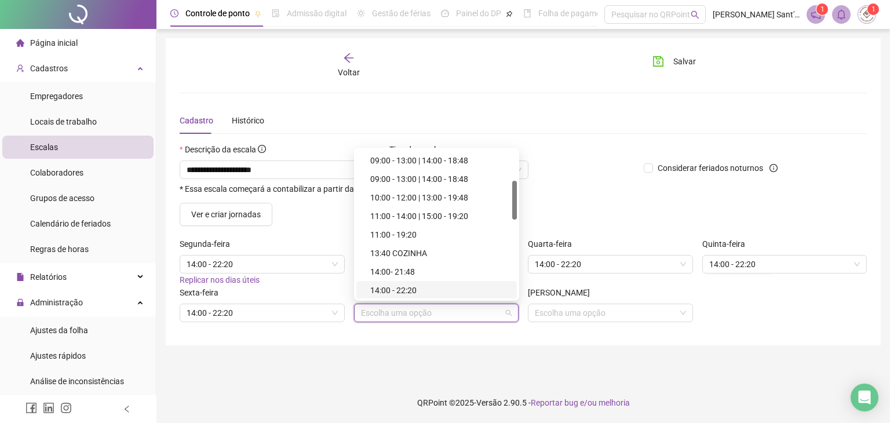
click at [413, 294] on div "14:00 - 22:20" at bounding box center [440, 290] width 140 height 13
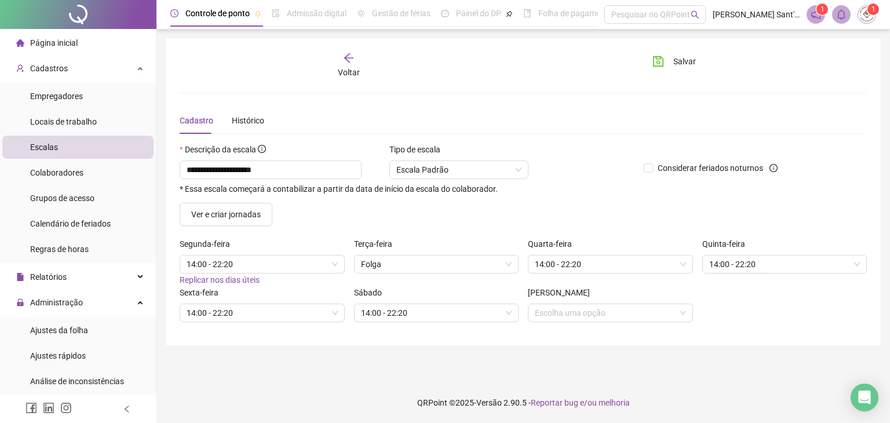
click at [601, 322] on div "[PERSON_NAME] uma opção" at bounding box center [610, 308] width 174 height 45
click at [601, 314] on input "search" at bounding box center [605, 312] width 141 height 17
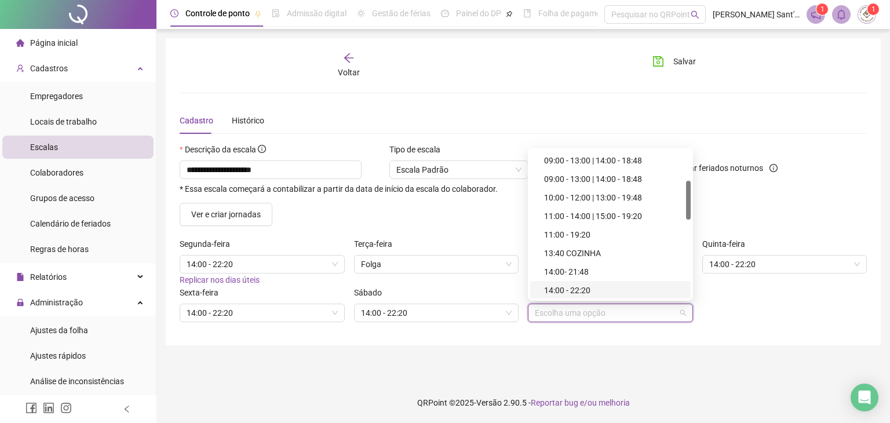
click at [595, 286] on div "14:00 - 22:20" at bounding box center [614, 290] width 140 height 13
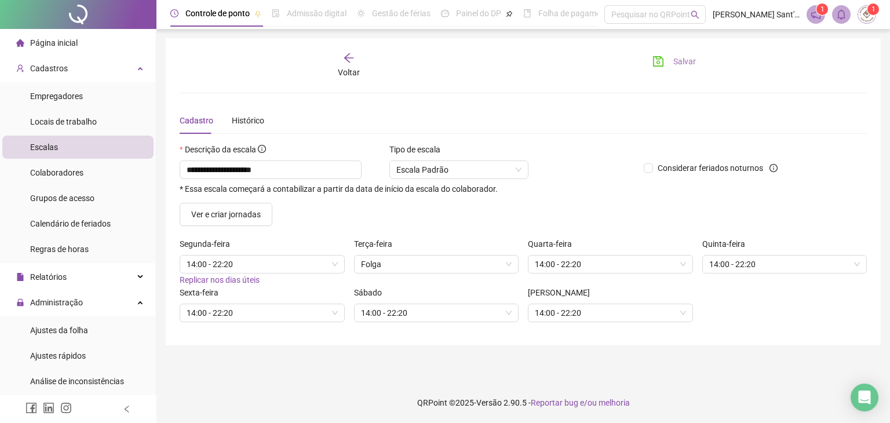
click at [689, 67] on span "Salvar" at bounding box center [684, 61] width 23 height 13
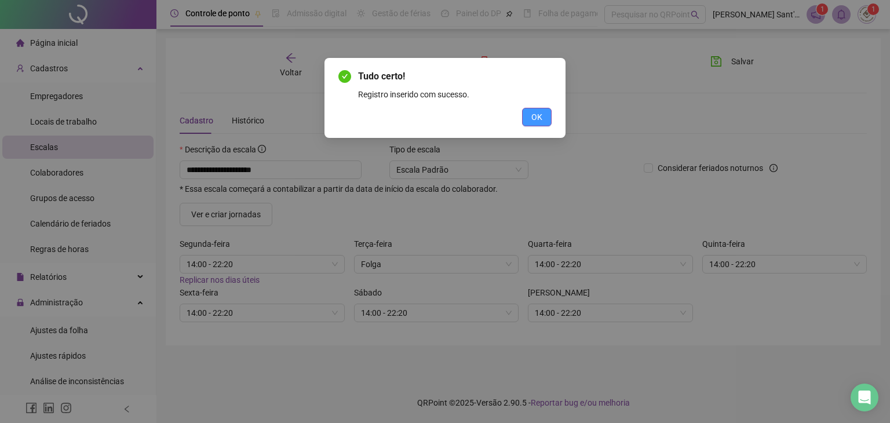
click at [529, 120] on button "OK" at bounding box center [537, 117] width 30 height 19
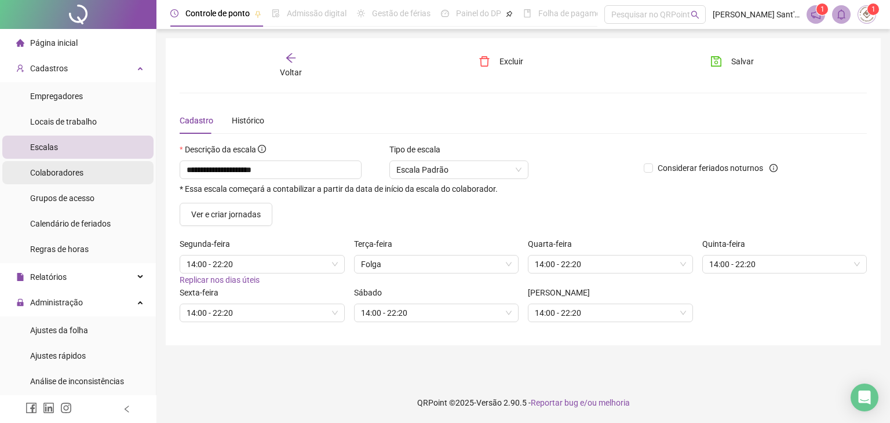
click at [77, 177] on span "Colaboradores" at bounding box center [56, 172] width 53 height 9
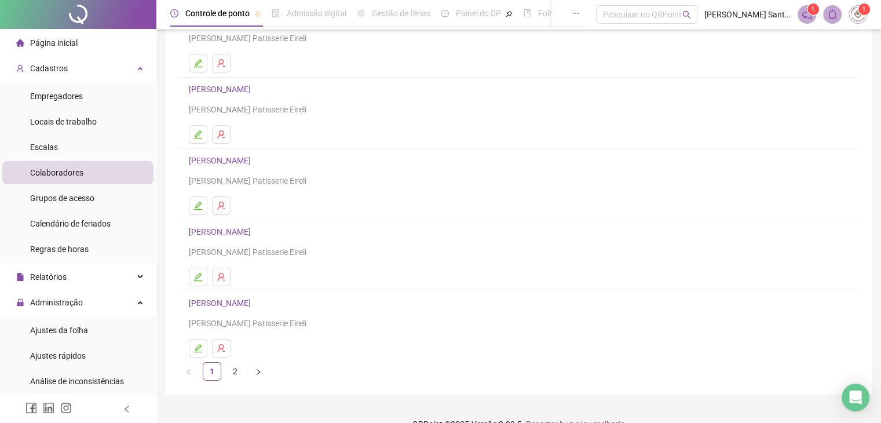
click at [238, 235] on link "[PERSON_NAME]" at bounding box center [221, 231] width 65 height 9
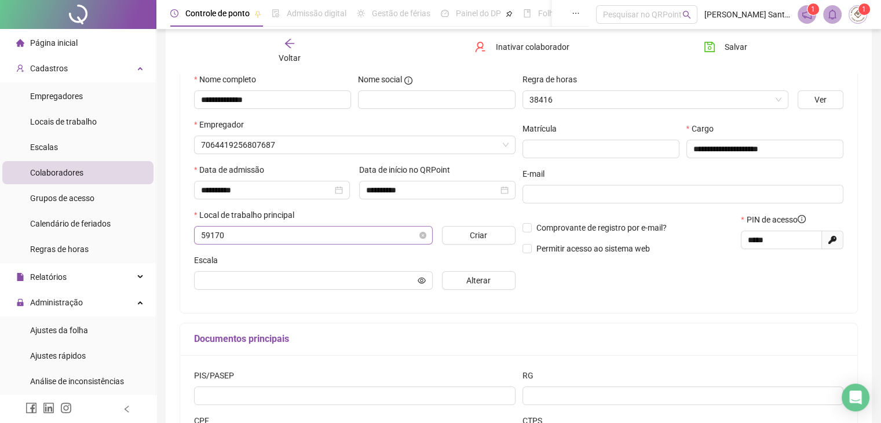
scroll to position [122, 0]
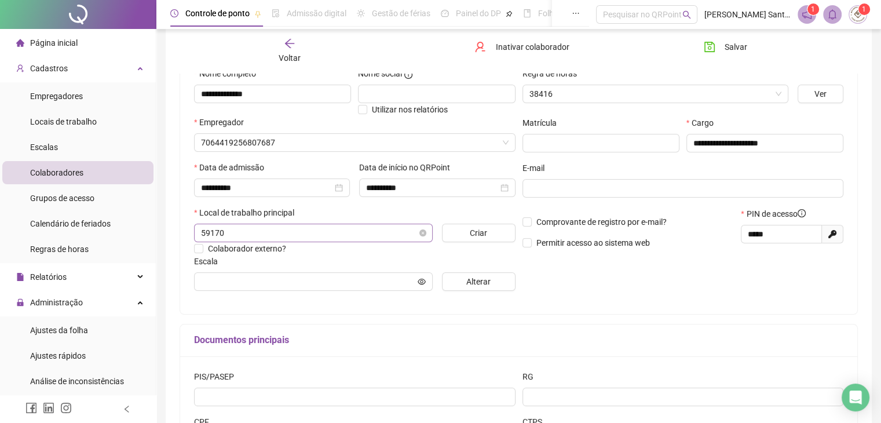
type input "**********"
click at [489, 285] on span "Alterar" at bounding box center [479, 281] width 24 height 13
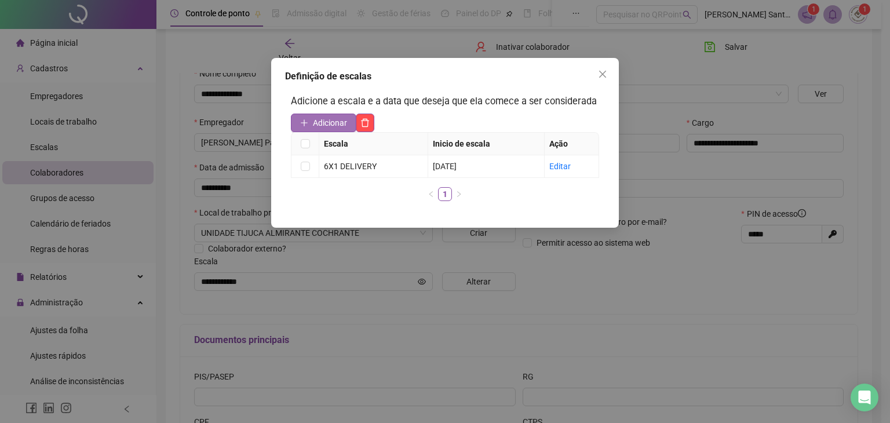
click at [315, 126] on span "Adicionar" at bounding box center [330, 122] width 34 height 13
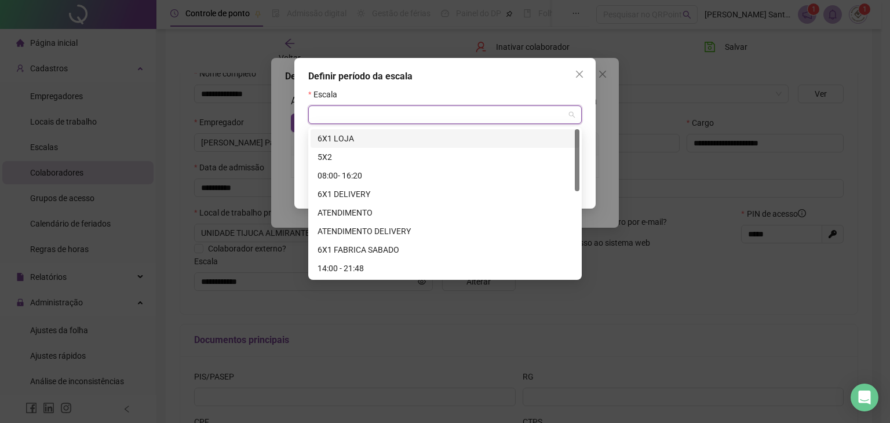
click at [352, 110] on input "search" at bounding box center [439, 114] width 249 height 17
type input "**"
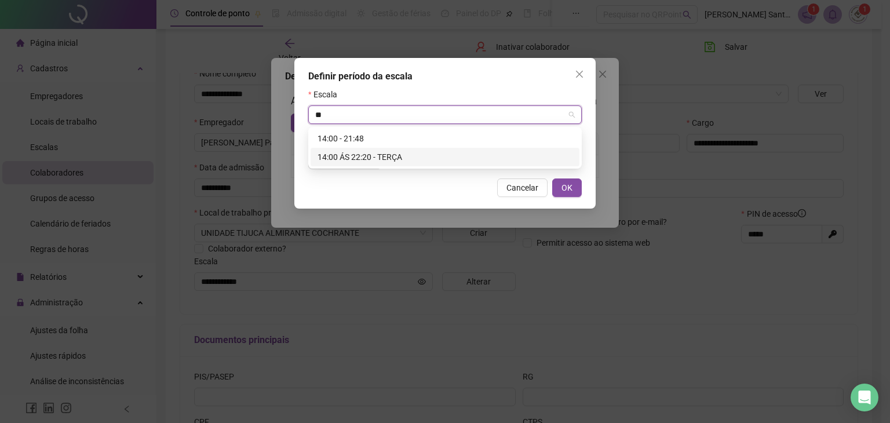
click at [373, 161] on div "14:00 ÁS 22:20 - TERÇA" at bounding box center [445, 157] width 255 height 13
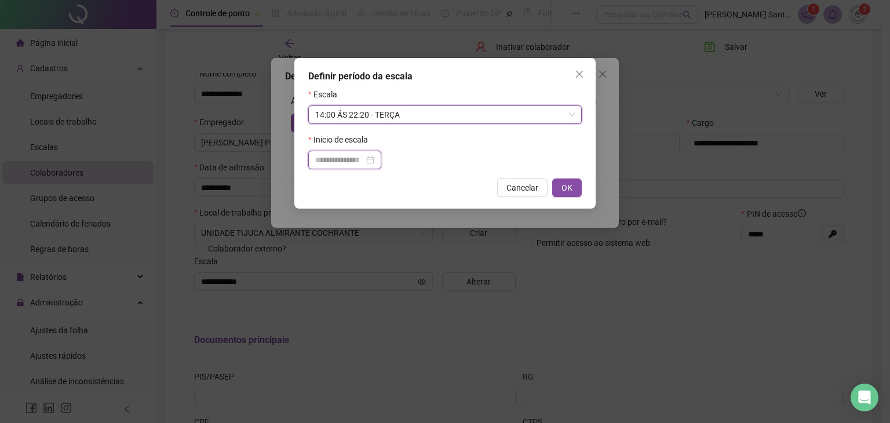
click at [362, 161] on input at bounding box center [339, 160] width 49 height 13
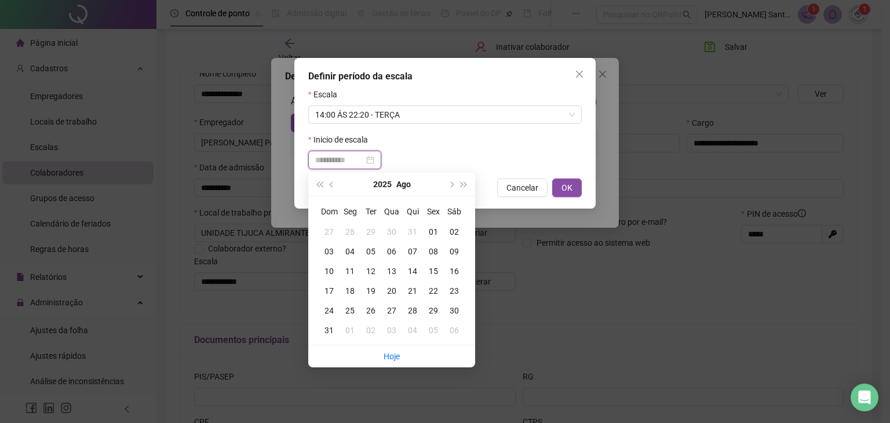
type input "**********"
click at [355, 293] on div "18" at bounding box center [350, 291] width 21 height 13
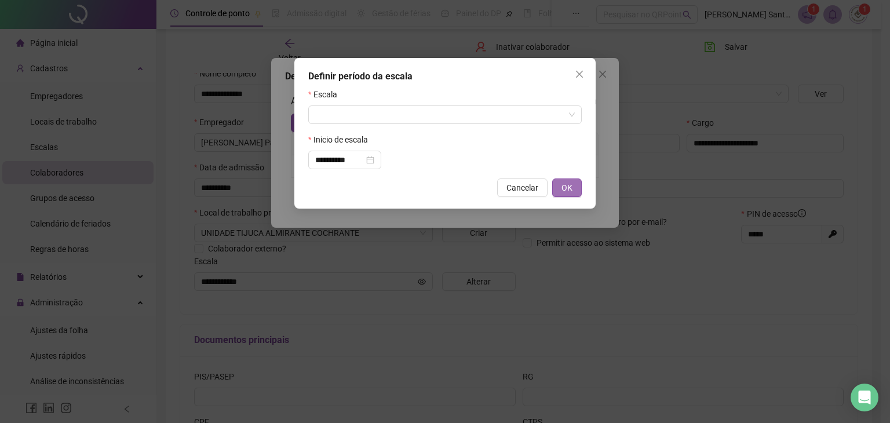
click at [560, 190] on button "OK" at bounding box center [567, 188] width 30 height 19
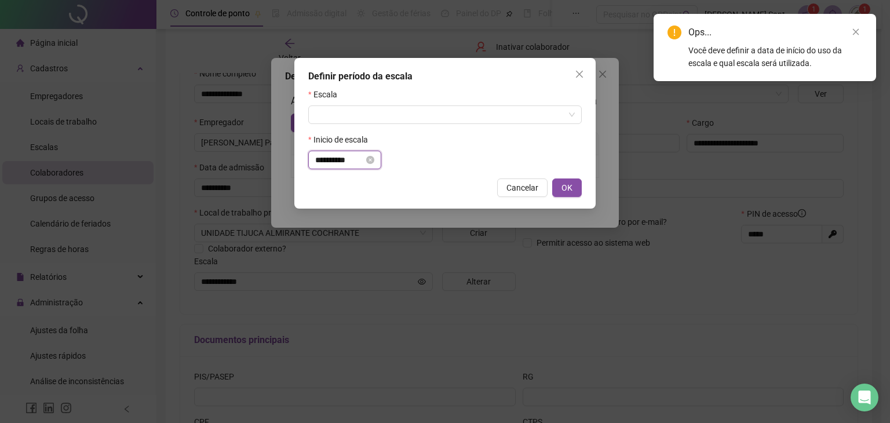
click at [358, 157] on input "**********" at bounding box center [339, 160] width 49 height 13
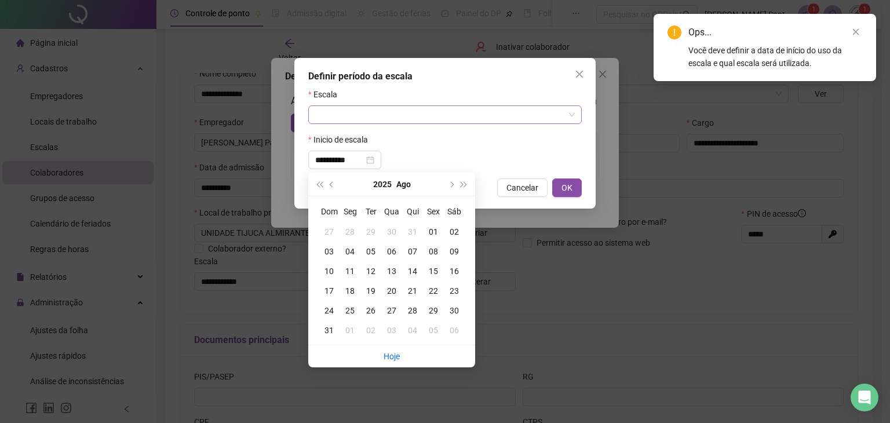
click at [376, 115] on input "search" at bounding box center [439, 114] width 249 height 17
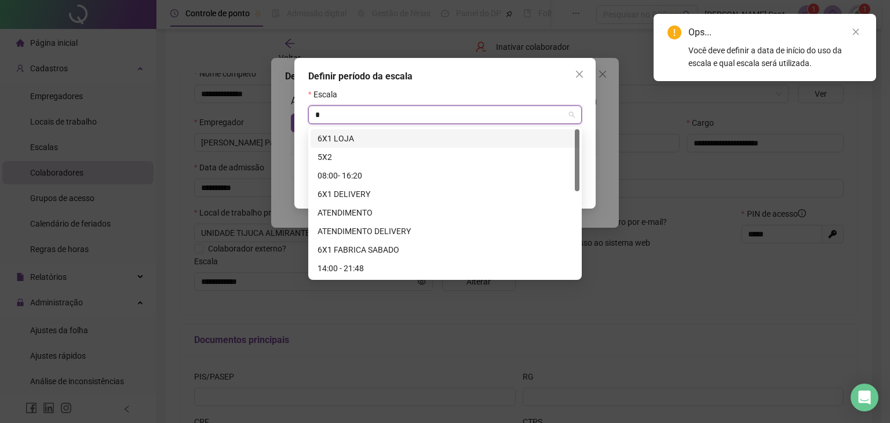
type input "**"
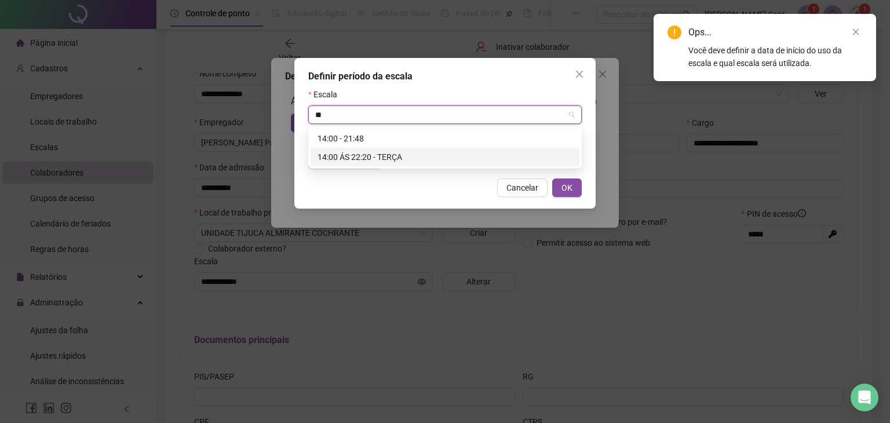
click at [380, 154] on div "14:00 ÁS 22:20 - TERÇA" at bounding box center [445, 157] width 255 height 13
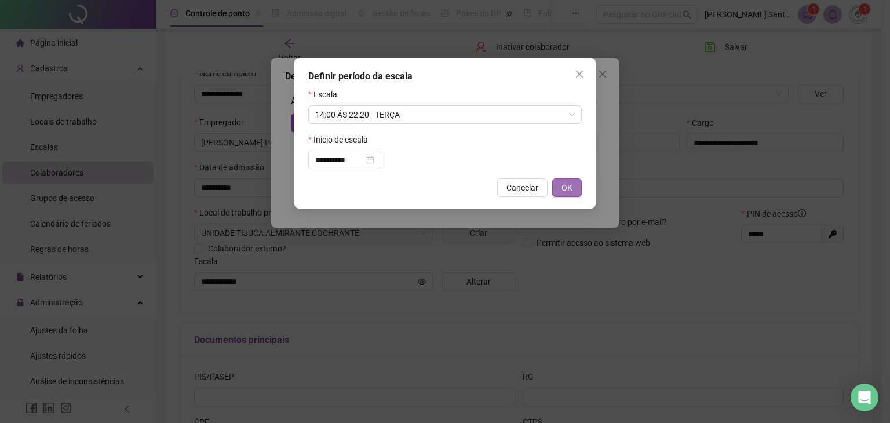
click at [567, 187] on span "OK" at bounding box center [567, 187] width 11 height 13
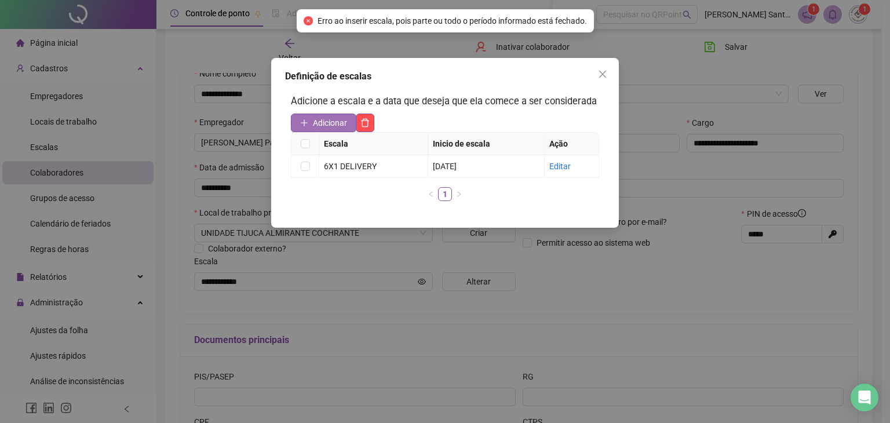
click at [327, 118] on span "Adicionar" at bounding box center [330, 122] width 34 height 13
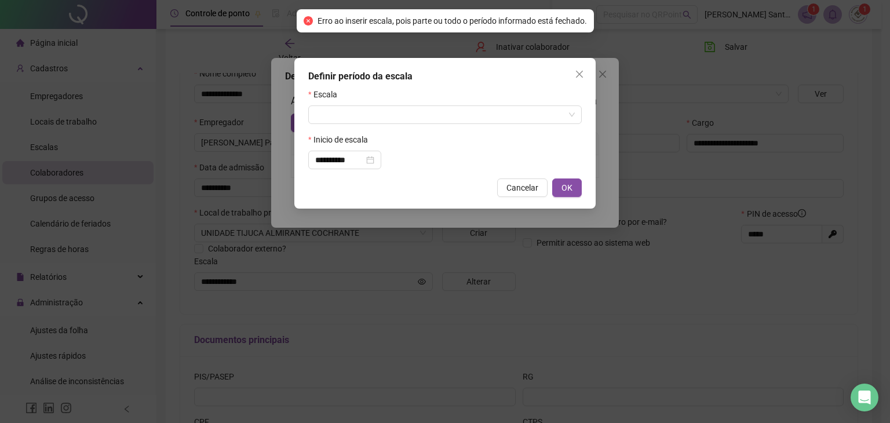
click at [359, 128] on form "**********" at bounding box center [445, 128] width 274 height 81
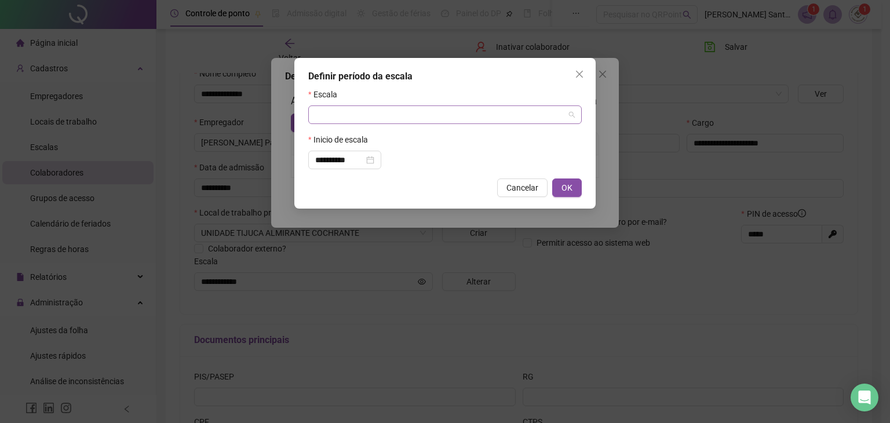
click at [359, 115] on input "search" at bounding box center [439, 114] width 249 height 17
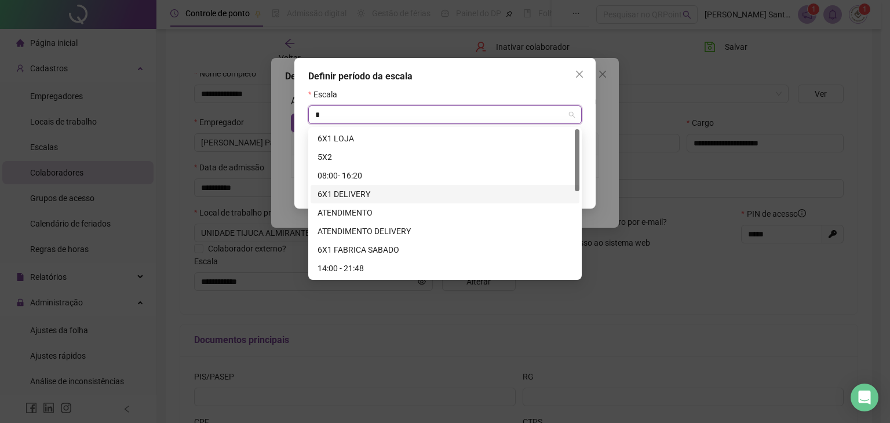
type input "**"
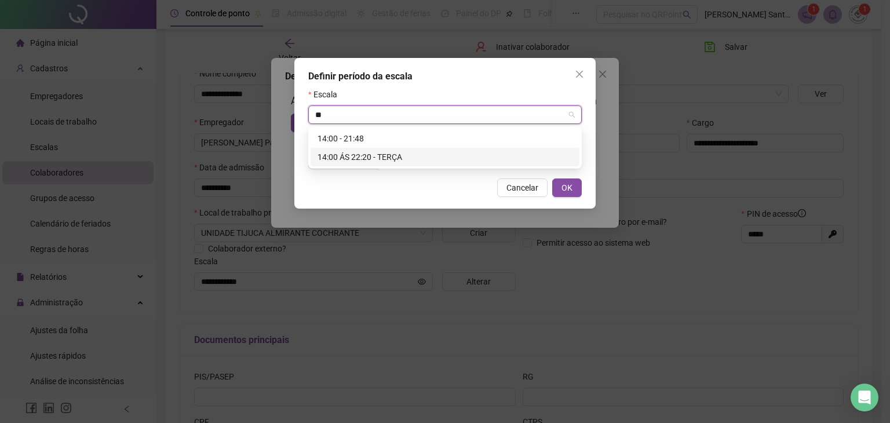
click at [380, 155] on div "14:00 ÁS 22:20 - TERÇA" at bounding box center [445, 157] width 255 height 13
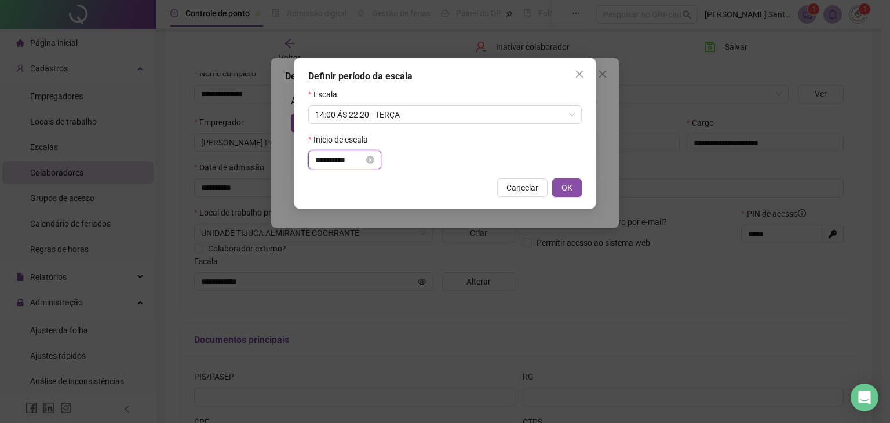
click at [343, 163] on input "**********" at bounding box center [339, 160] width 49 height 13
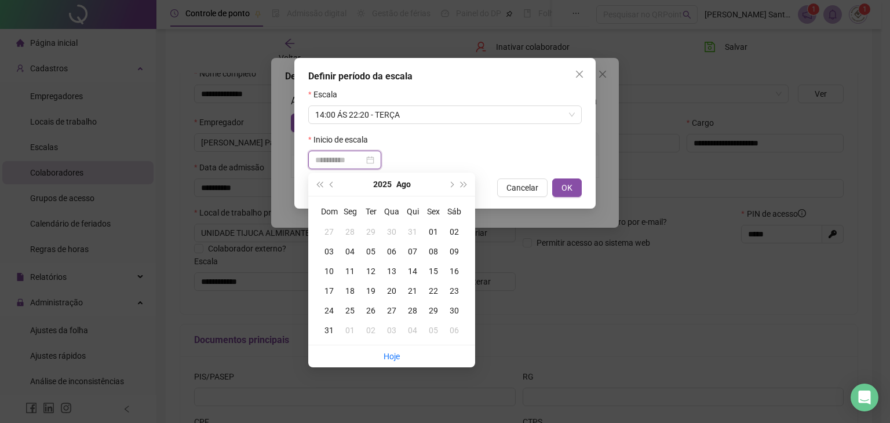
type input "**********"
click at [373, 293] on div "19" at bounding box center [370, 291] width 21 height 13
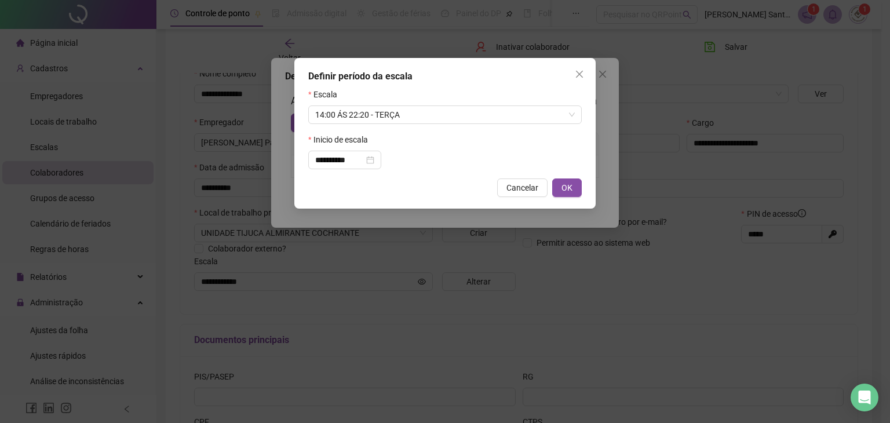
click at [552, 191] on div "Cancelar OK" at bounding box center [445, 188] width 274 height 19
click at [561, 186] on button "OK" at bounding box center [567, 188] width 30 height 19
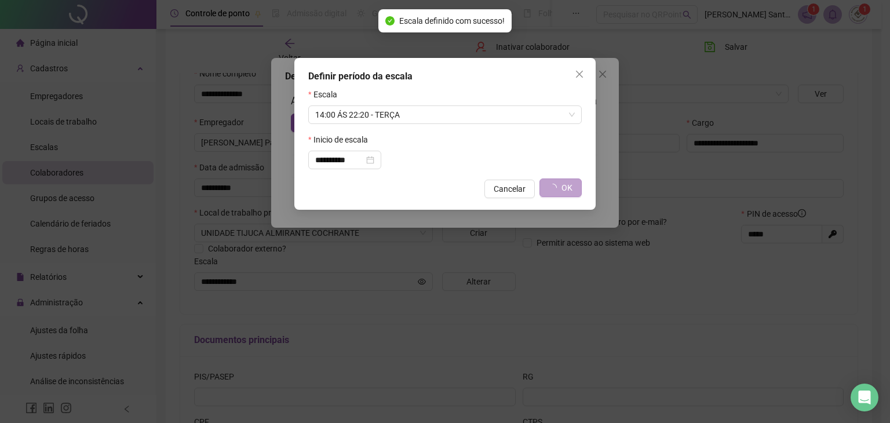
type input "**********"
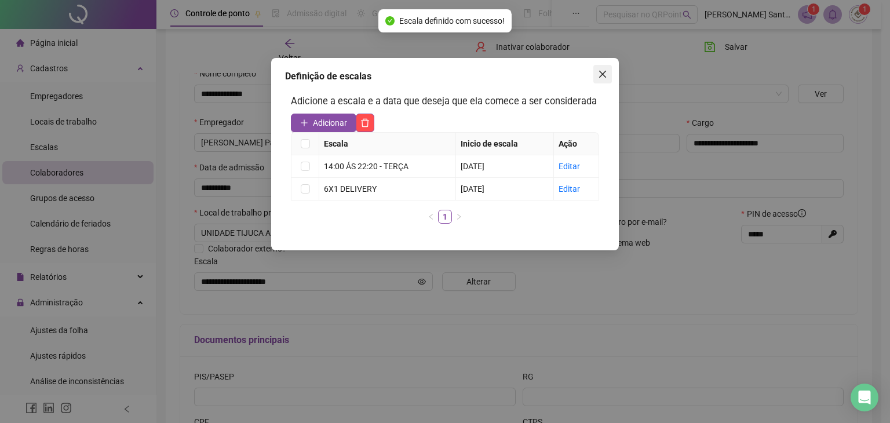
click at [603, 75] on icon "close" at bounding box center [602, 74] width 7 height 7
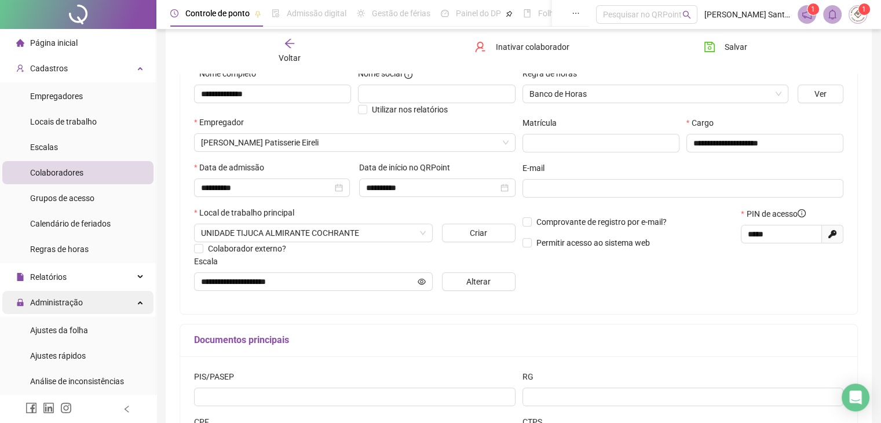
click at [102, 303] on div "Administração" at bounding box center [77, 302] width 151 height 23
click at [104, 302] on div "Administração" at bounding box center [77, 302] width 151 height 23
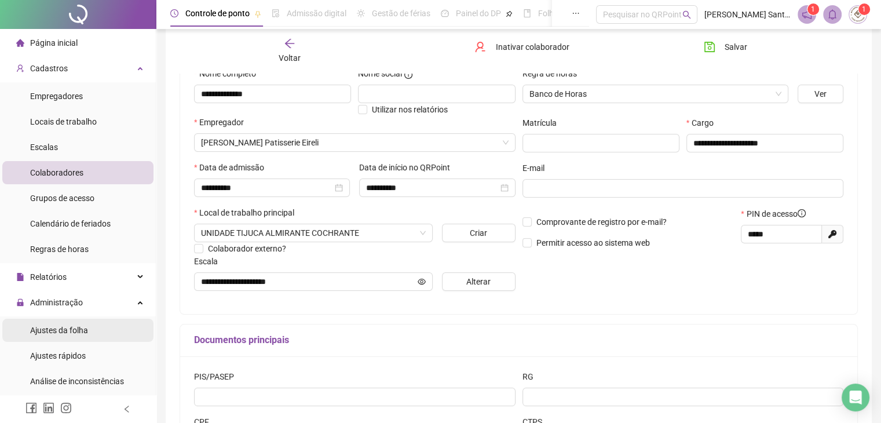
click at [84, 326] on span "Ajustes da folha" at bounding box center [59, 330] width 58 height 9
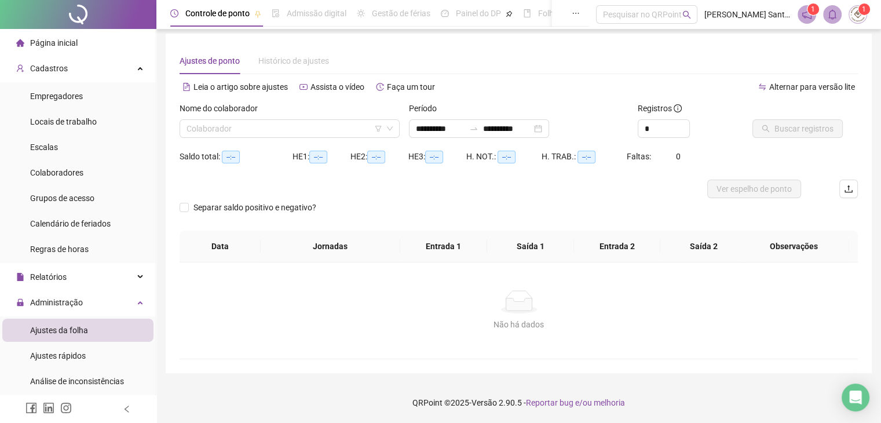
scroll to position [5, 0]
type input "**********"
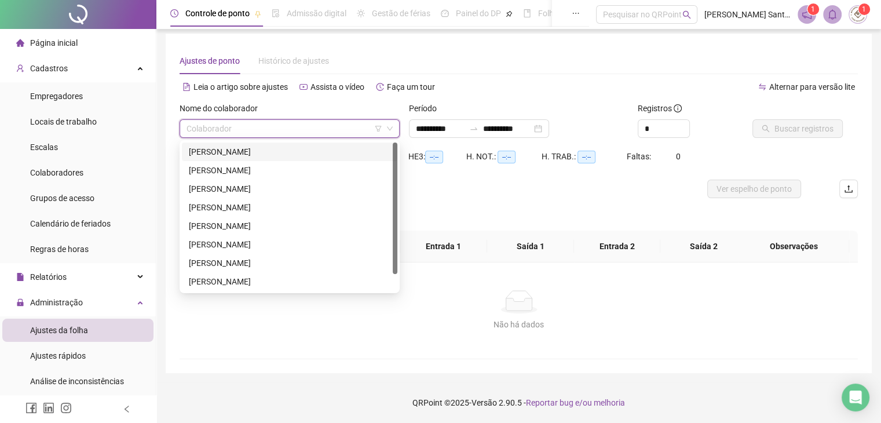
click at [241, 133] on input "search" at bounding box center [285, 128] width 196 height 17
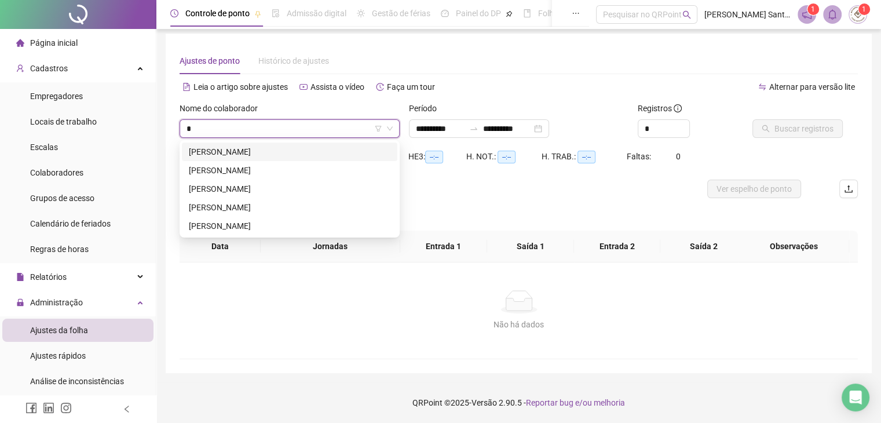
type input "**"
click at [264, 205] on div "[PERSON_NAME]" at bounding box center [290, 207] width 202 height 13
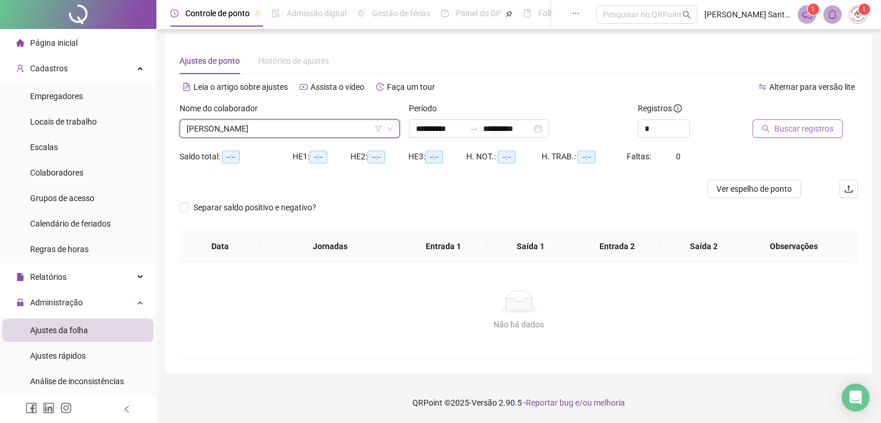
click at [810, 123] on span "Buscar registros" at bounding box center [804, 128] width 59 height 13
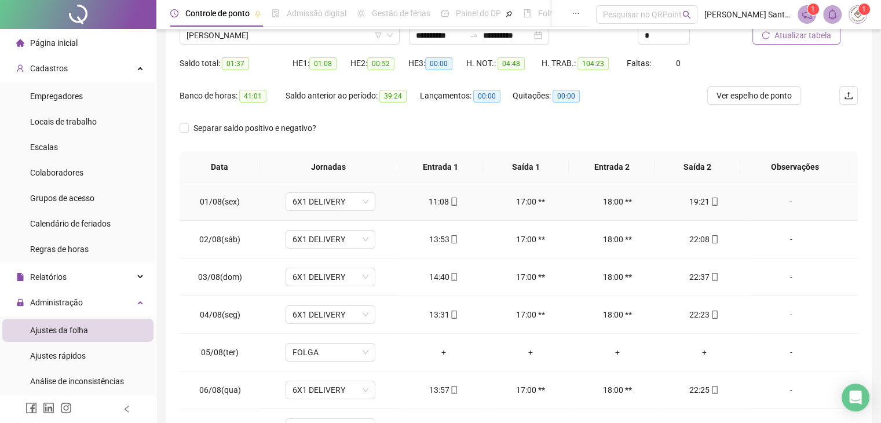
scroll to position [0, 0]
